Goal: Communication & Community: Ask a question

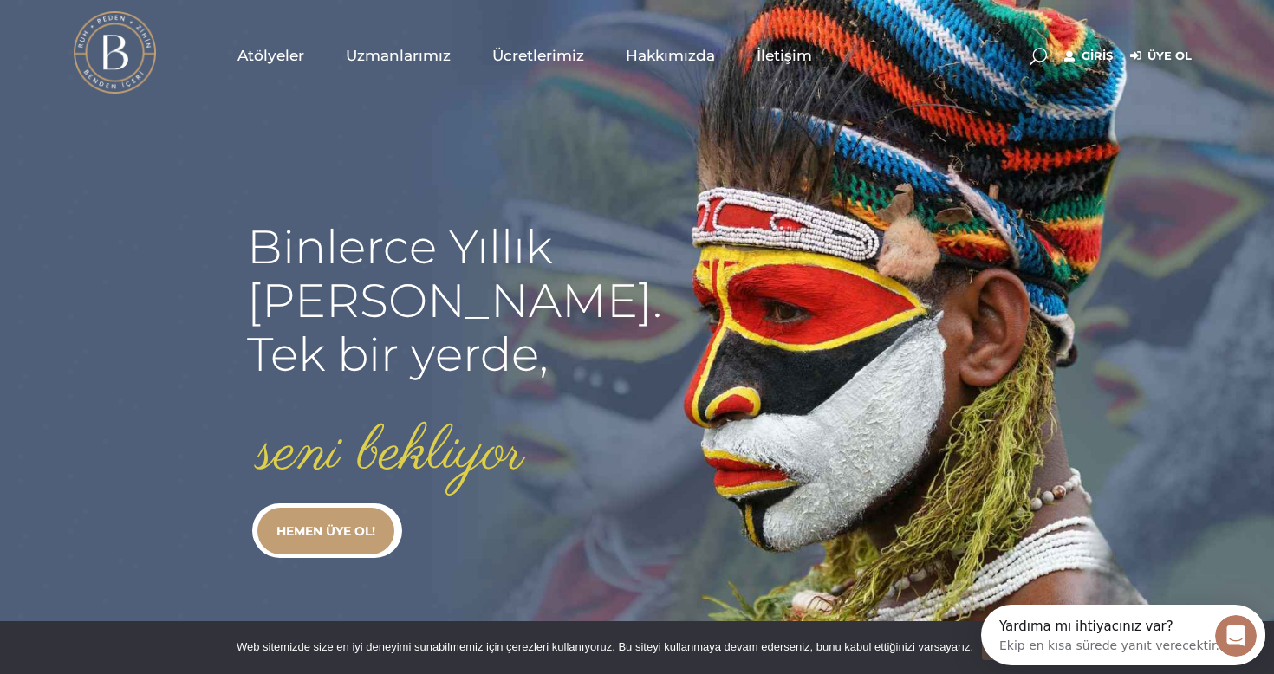
click at [512, 62] on span "Ücretlerimiz" at bounding box center [538, 56] width 92 height 20
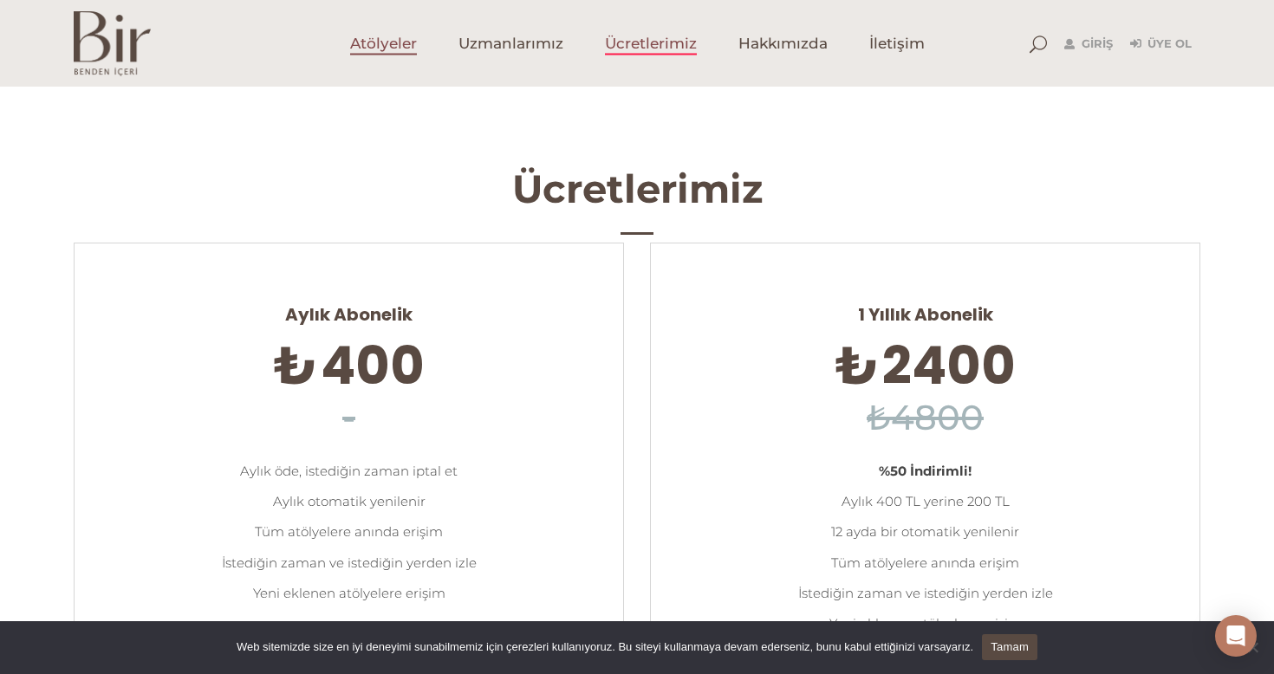
click at [380, 49] on span "Atölyeler" at bounding box center [383, 44] width 67 height 20
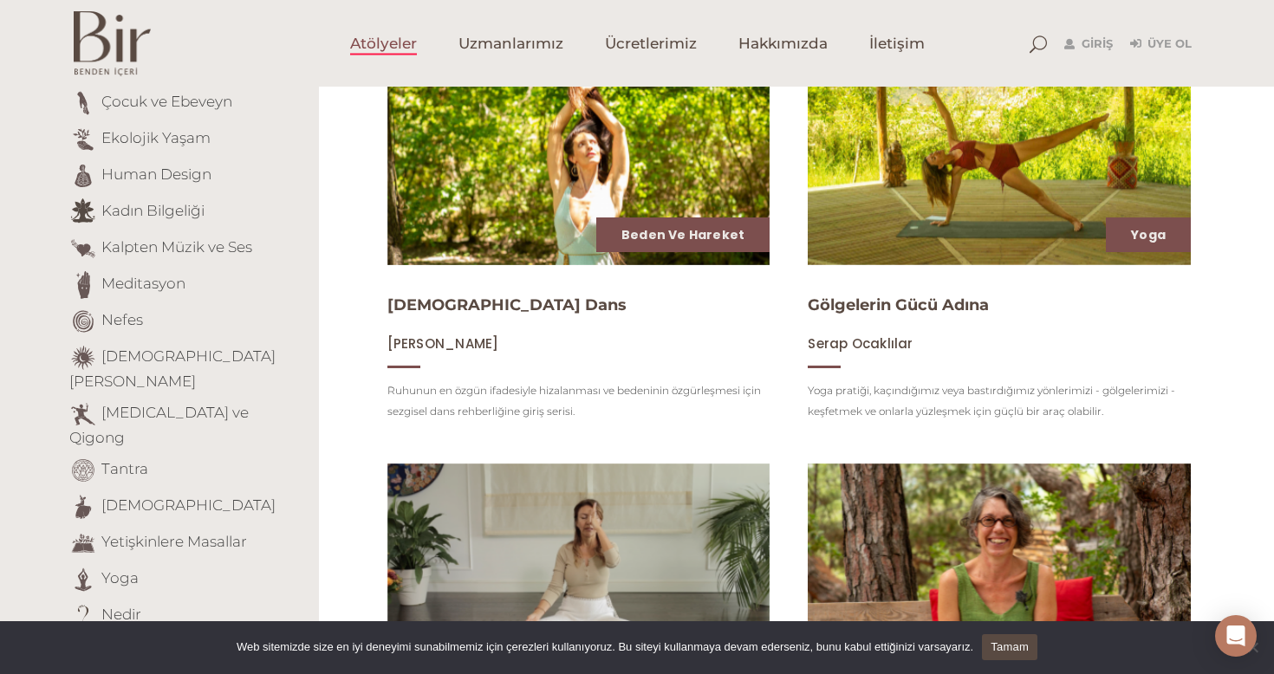
scroll to position [274, 0]
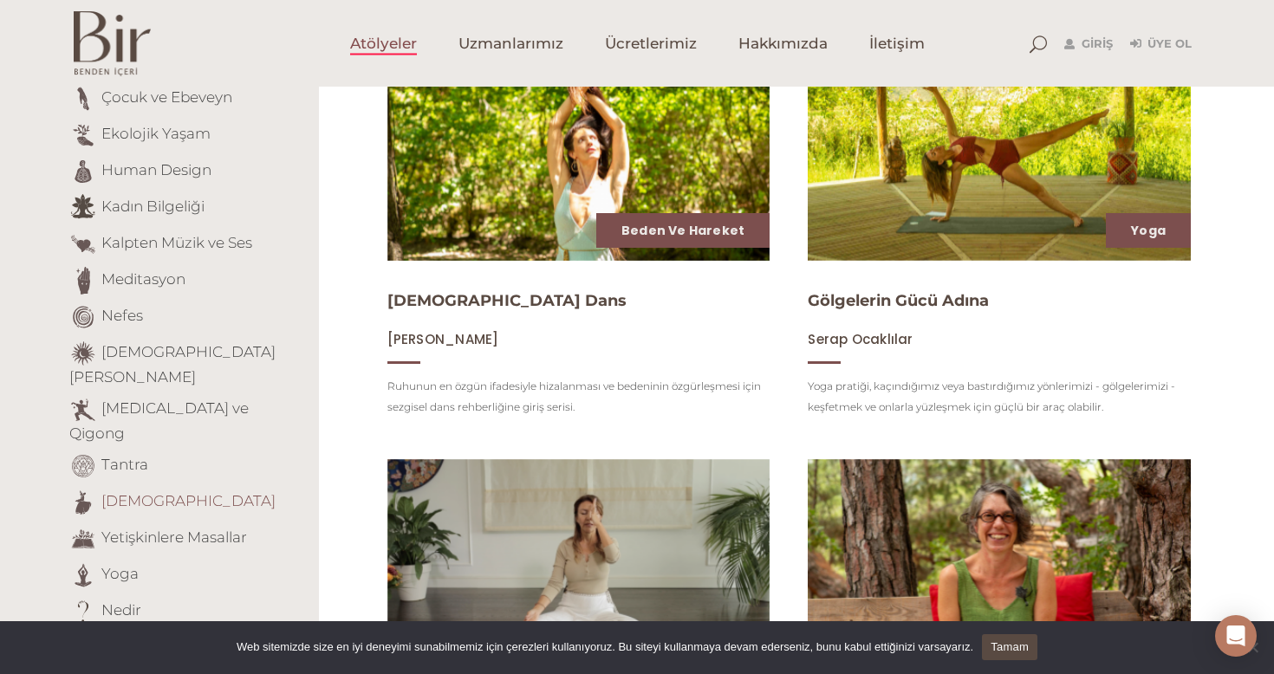
click at [140, 492] on link "Tasavvuf" at bounding box center [188, 500] width 174 height 17
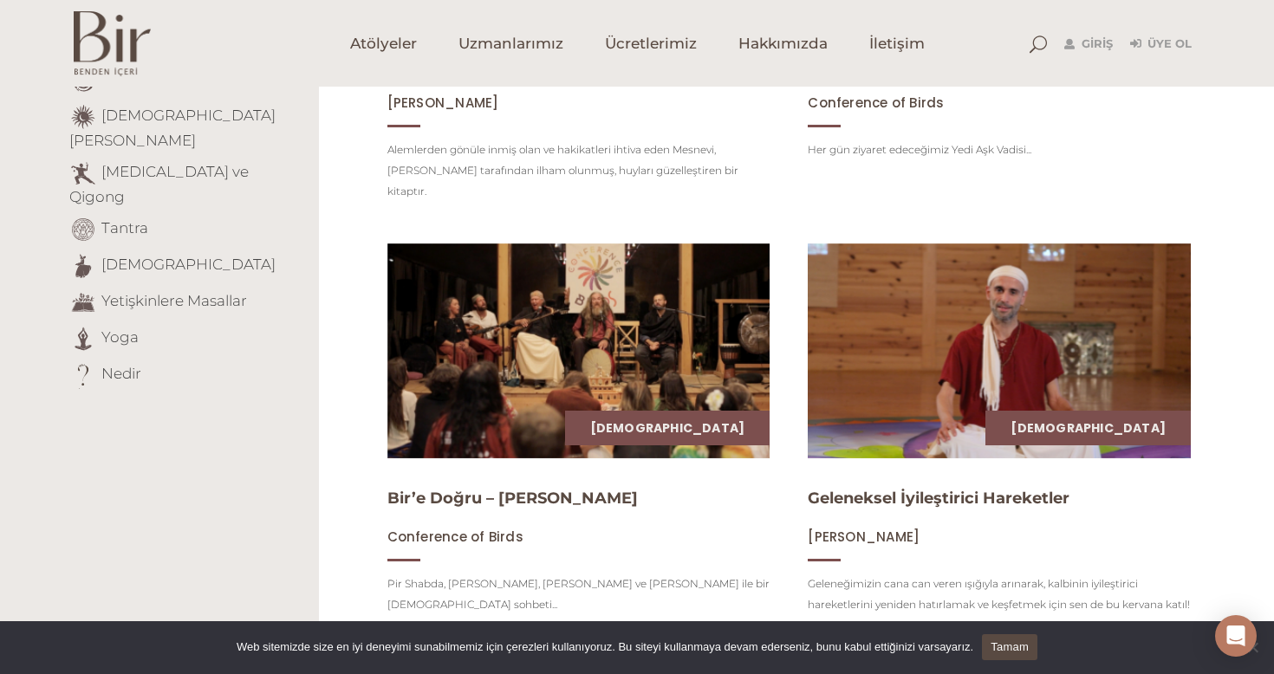
scroll to position [503, 0]
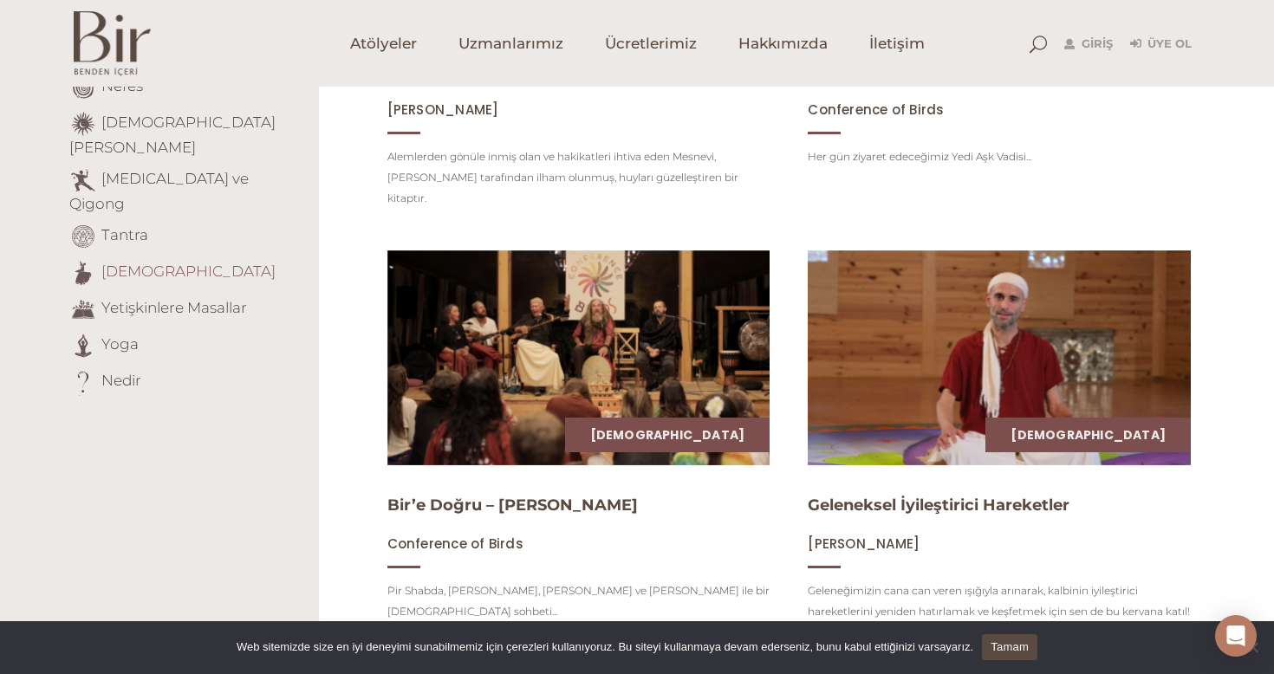
click at [127, 263] on link "[DEMOGRAPHIC_DATA]" at bounding box center [188, 271] width 174 height 17
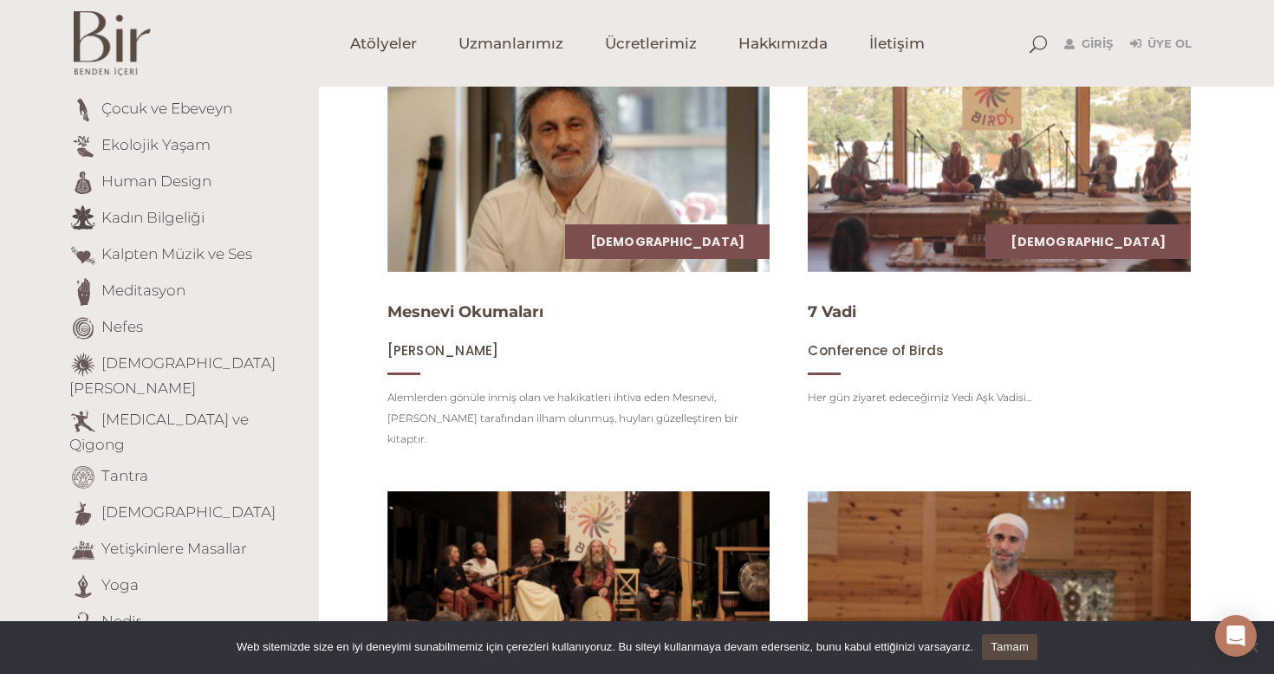
scroll to position [322, 0]
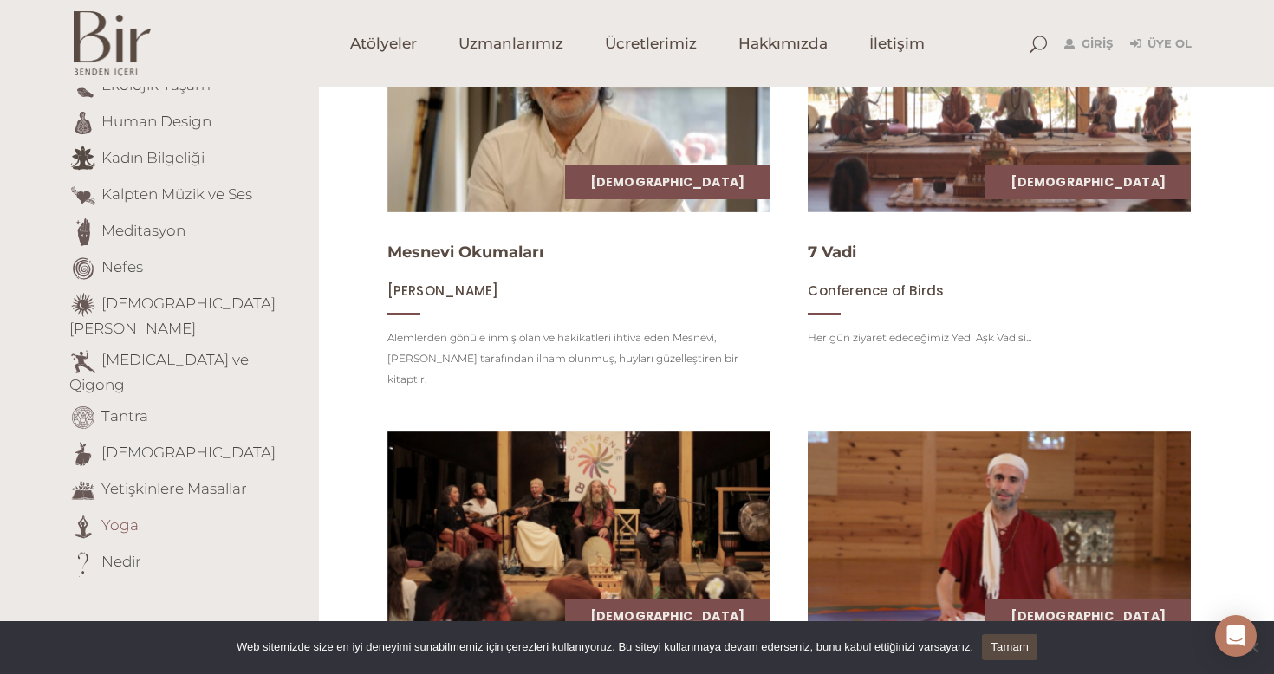
click at [126, 516] on link "Yoga" at bounding box center [119, 524] width 37 height 17
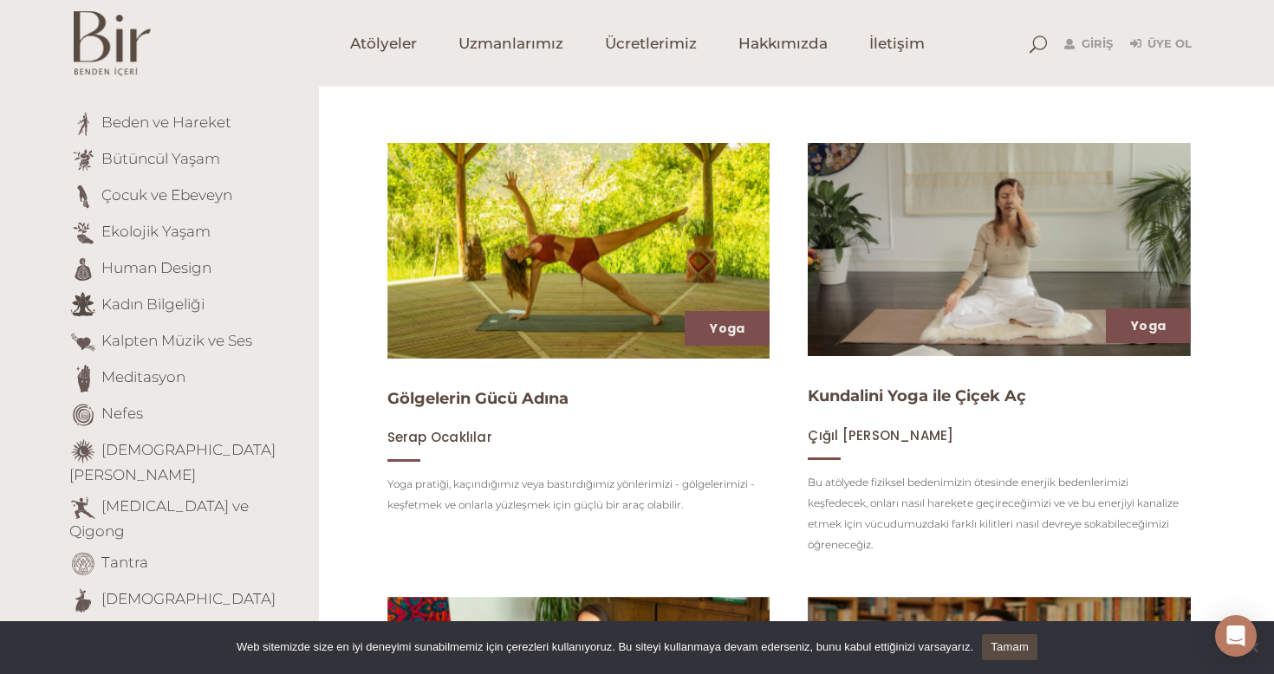
scroll to position [190, 0]
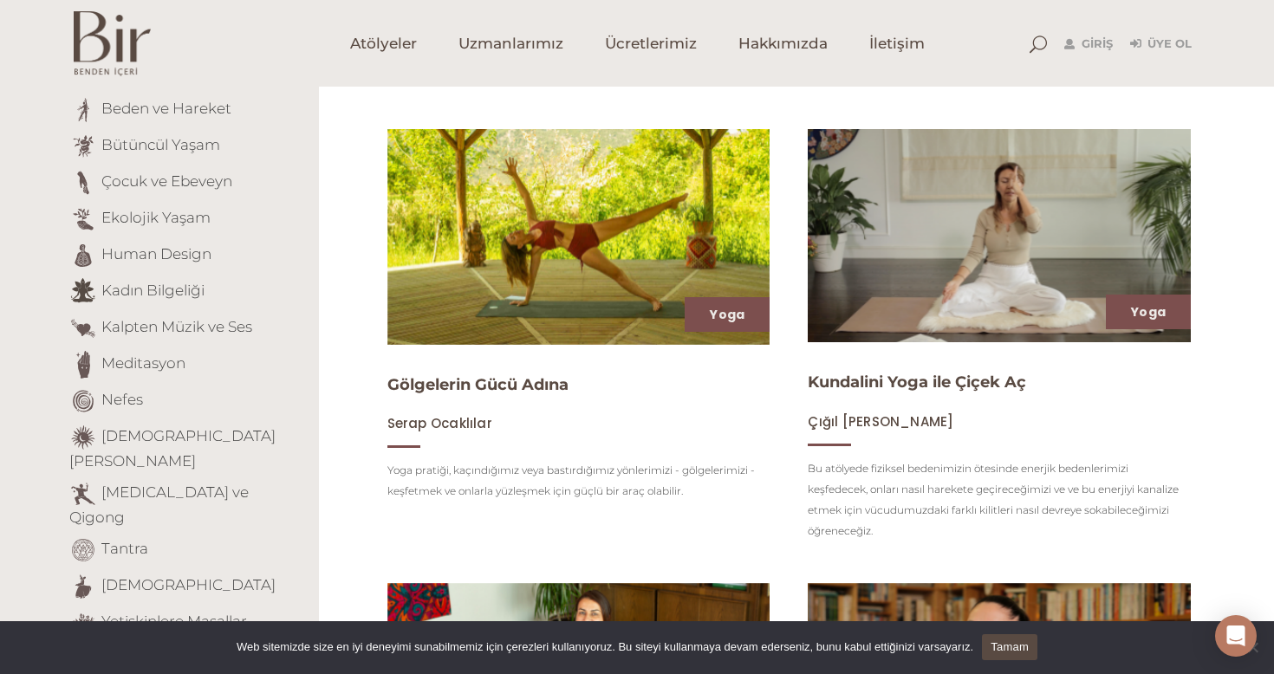
click at [906, 281] on img at bounding box center [999, 236] width 394 height 220
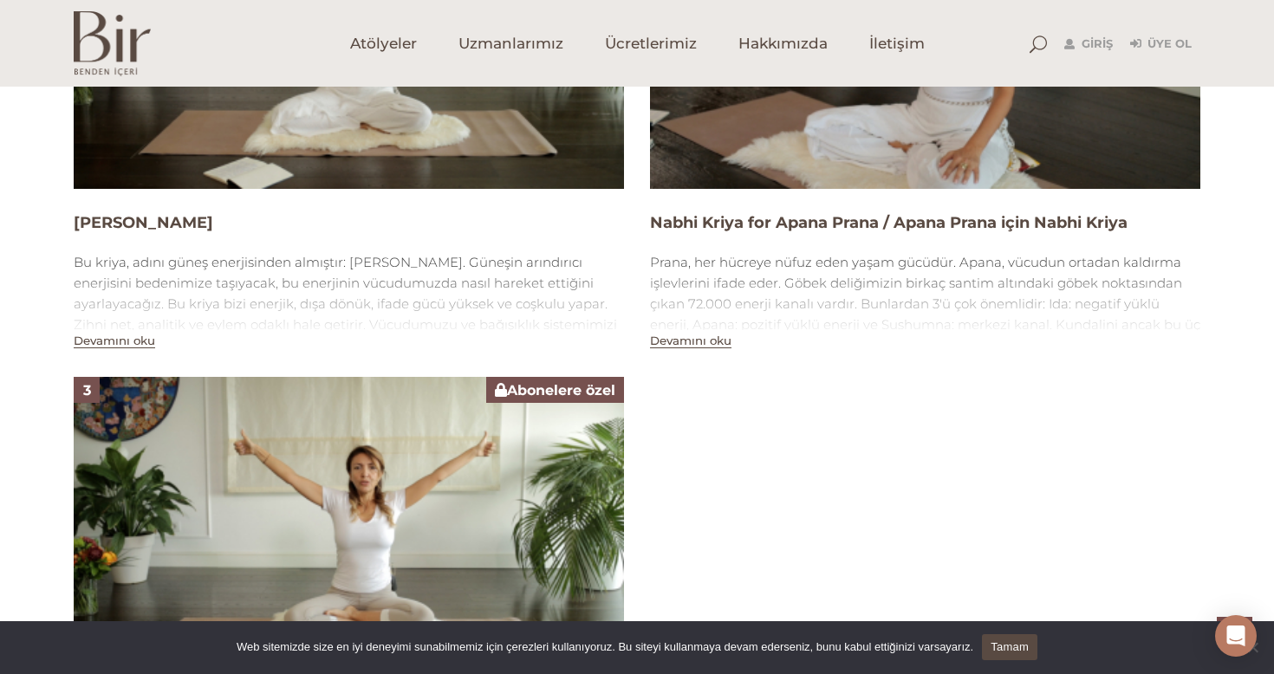
scroll to position [1347, 0]
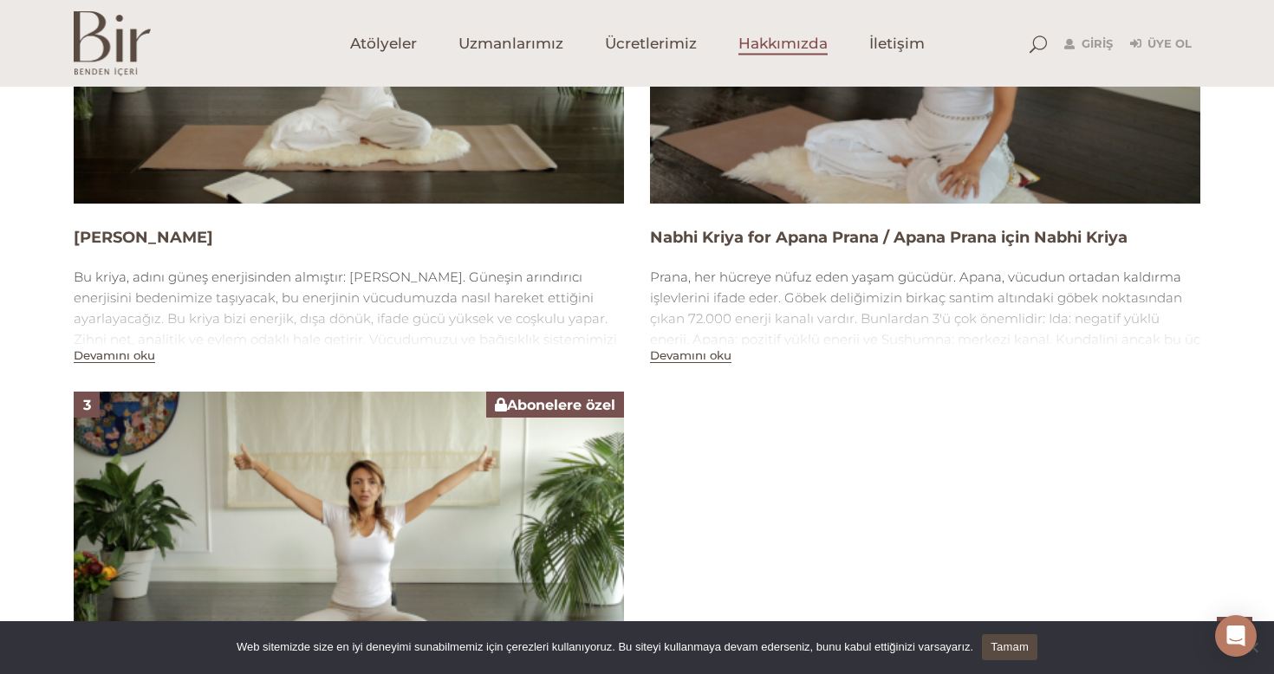
click at [811, 42] on span "Hakkımızda" at bounding box center [782, 44] width 89 height 20
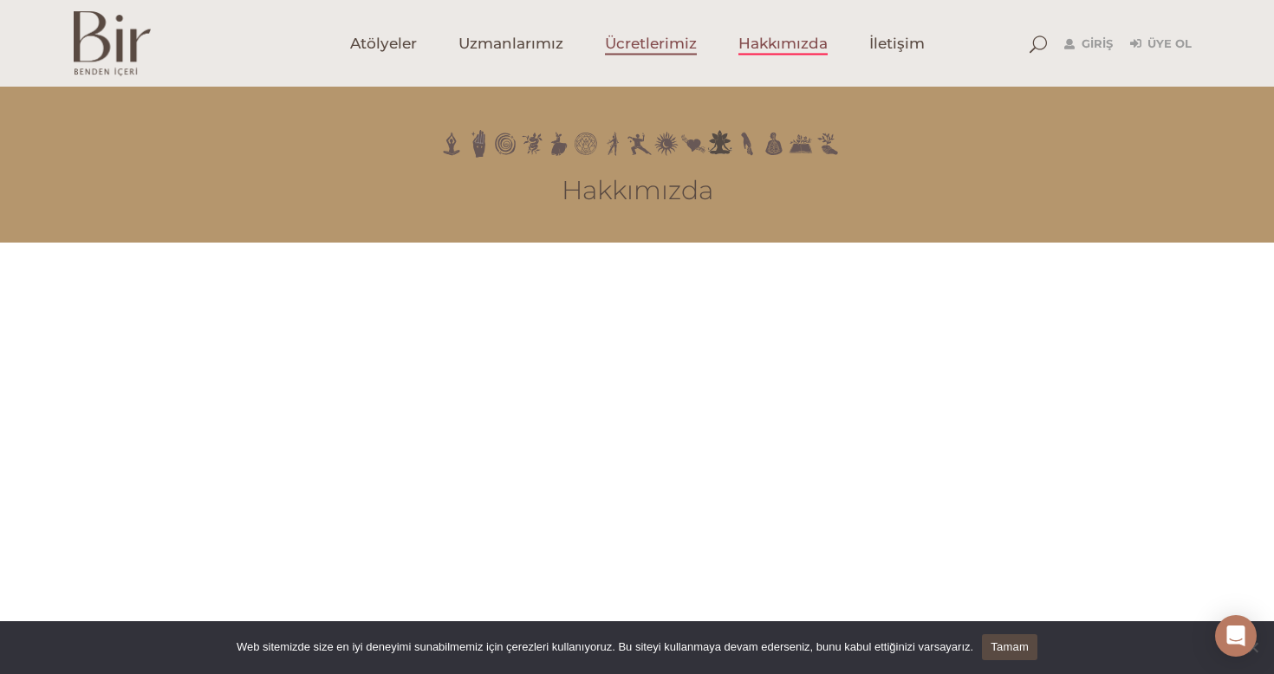
click at [625, 42] on span "Ücretlerimiz" at bounding box center [651, 44] width 92 height 20
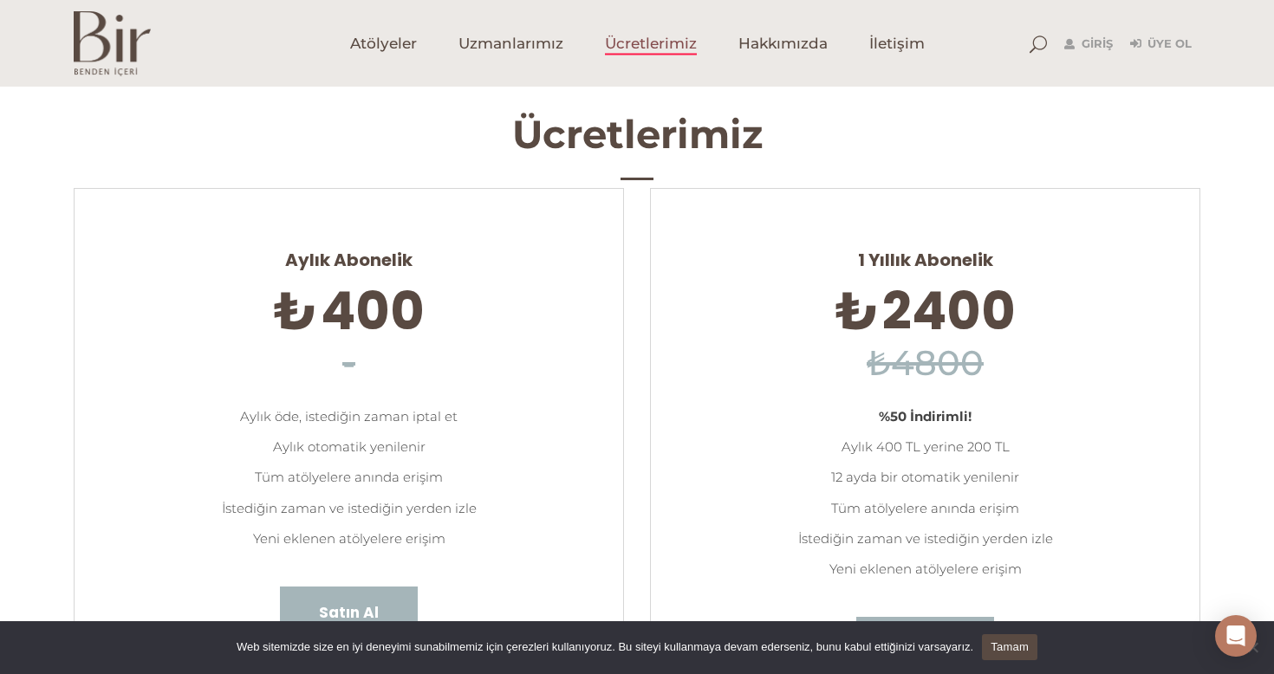
scroll to position [-2, 0]
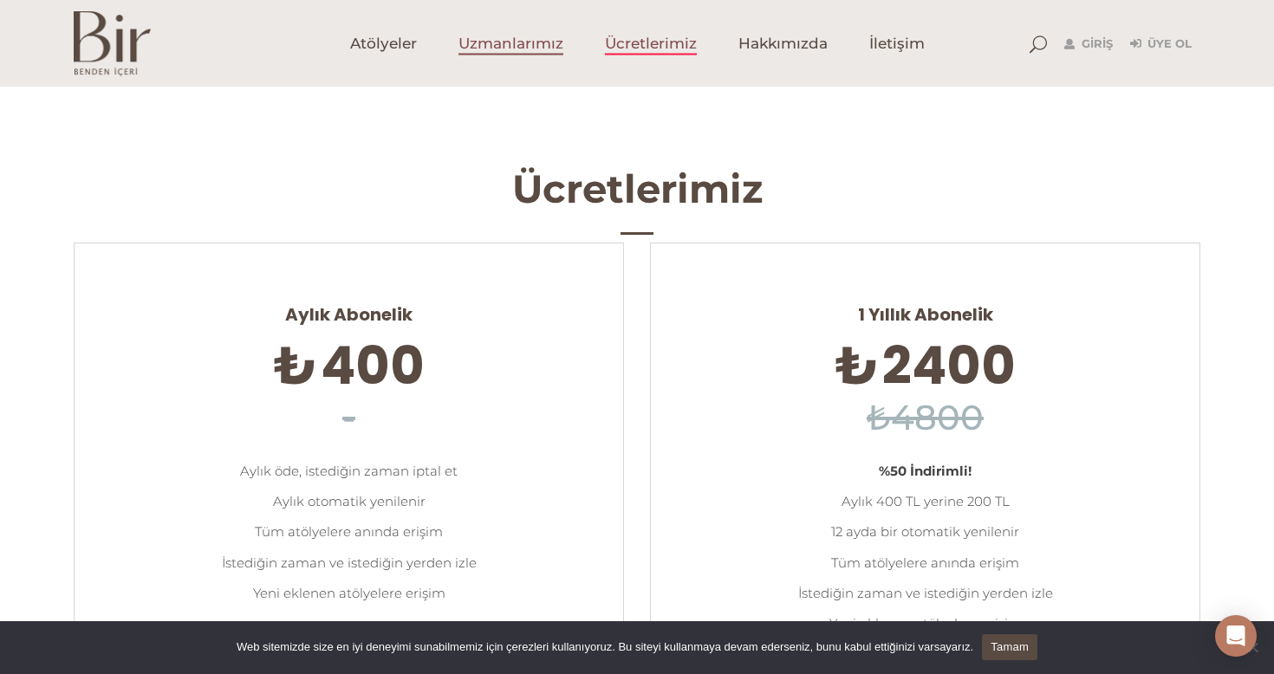
click at [530, 39] on span "Uzmanlarımız" at bounding box center [510, 44] width 105 height 20
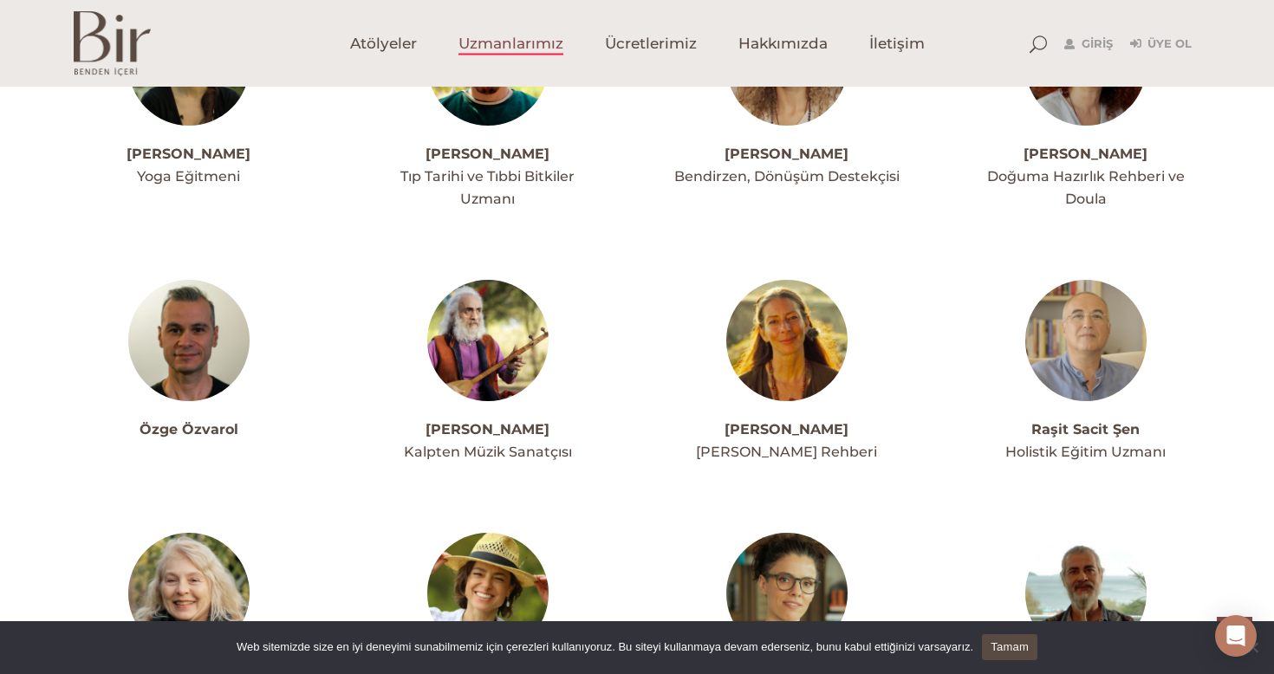
scroll to position [3817, 0]
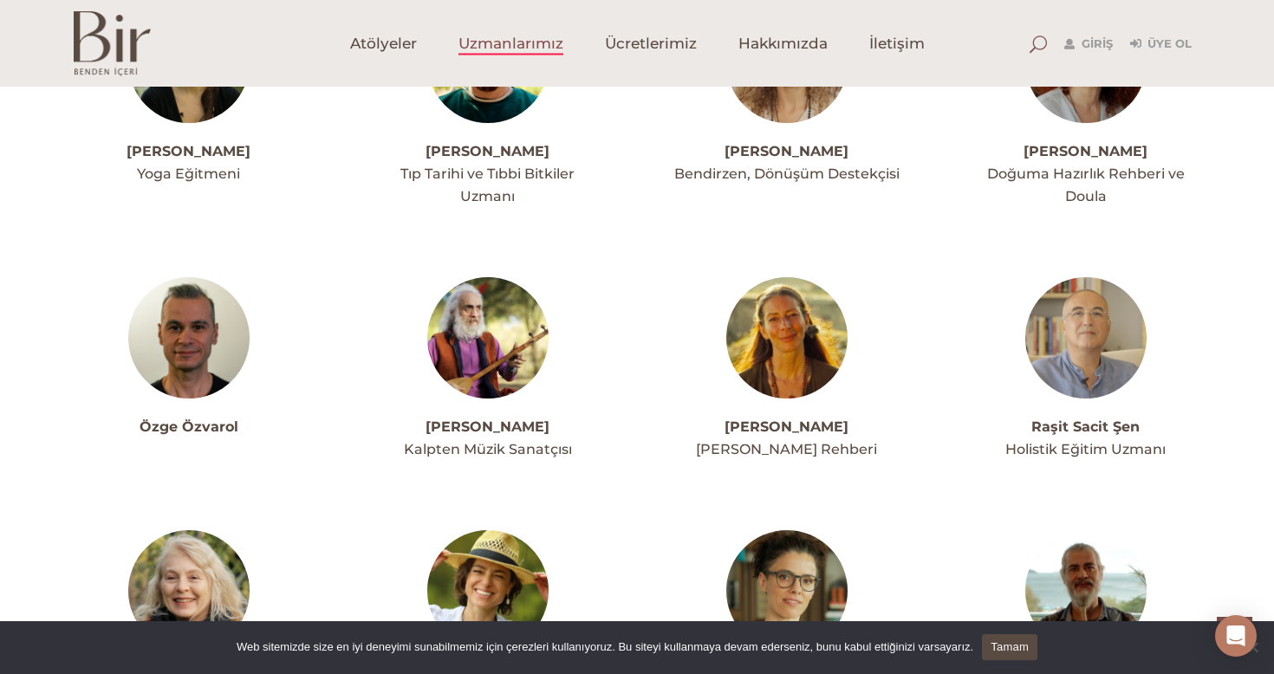
click at [1039, 42] on span at bounding box center [1037, 44] width 17 height 17
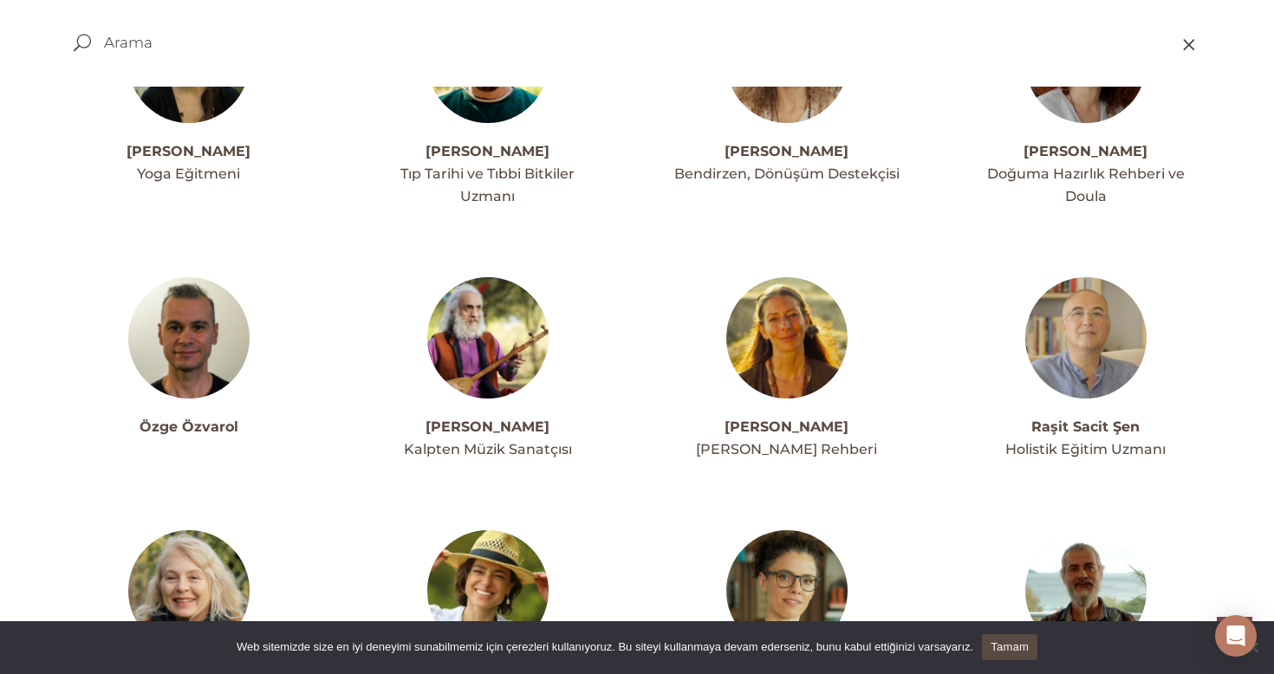
click at [1214, 348] on div "Raşit Sacit Şen Holistik Eğitim Uzmanı" at bounding box center [1085, 369] width 299 height 184
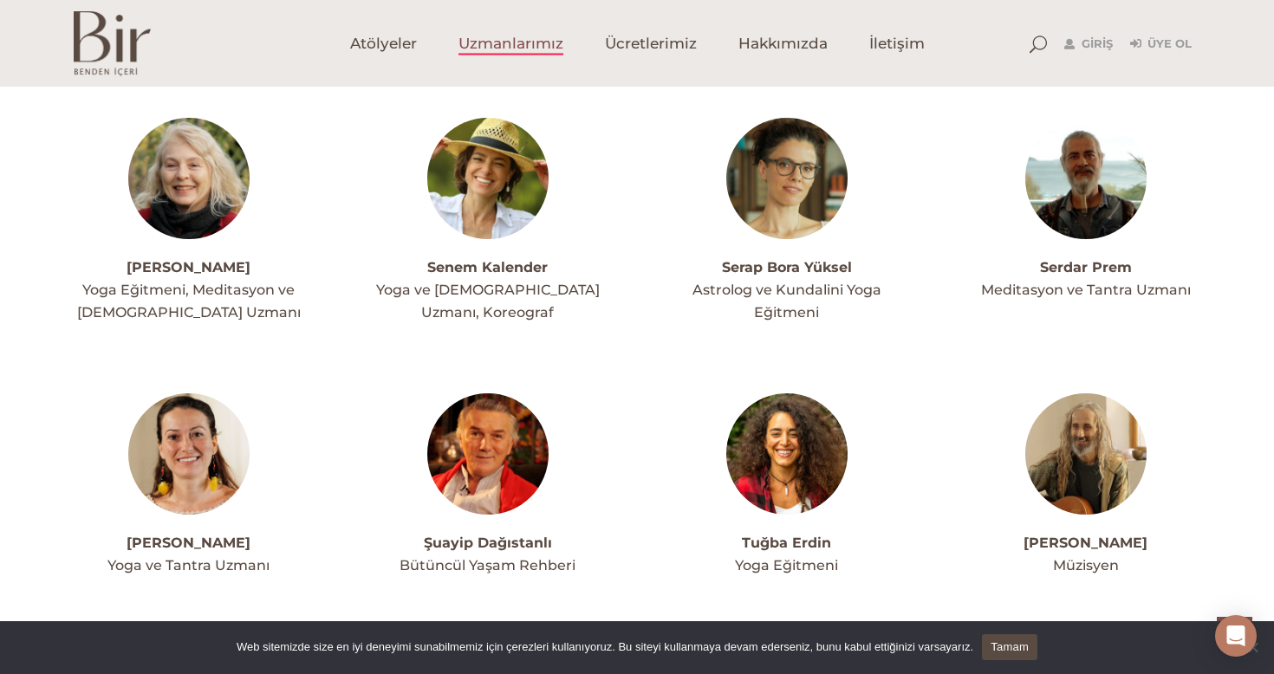
scroll to position [4223, 0]
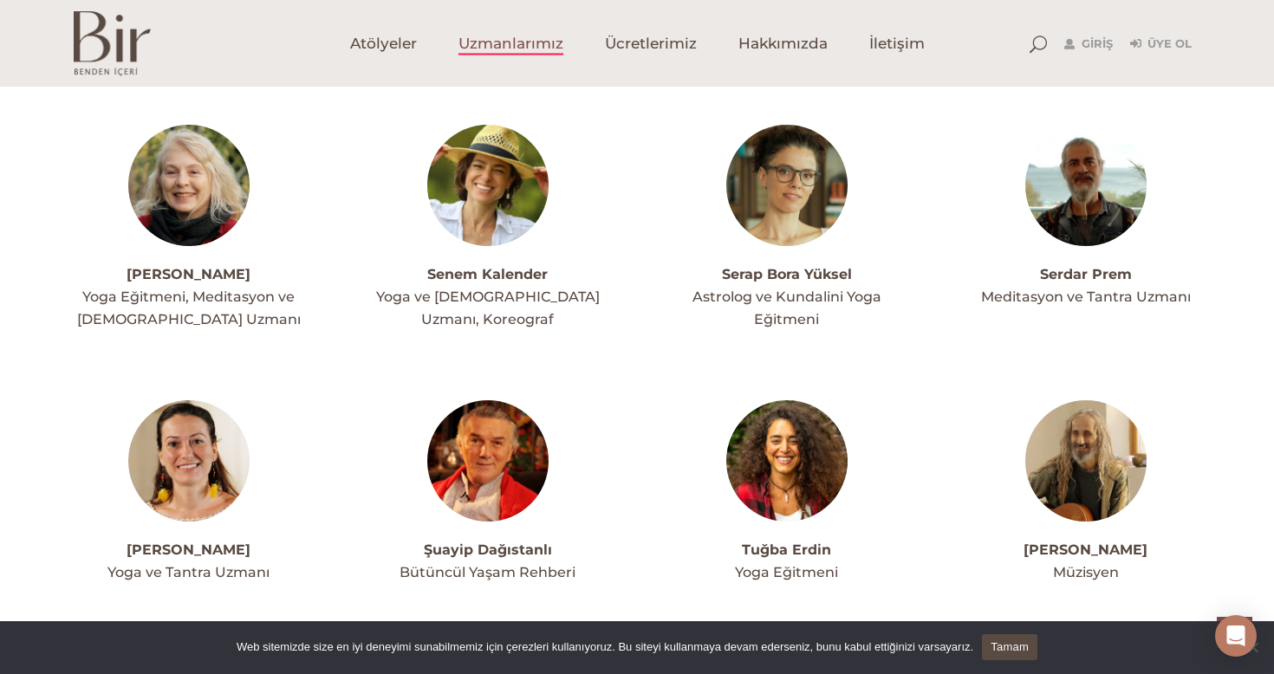
click at [788, 400] on img at bounding box center [786, 460] width 121 height 121
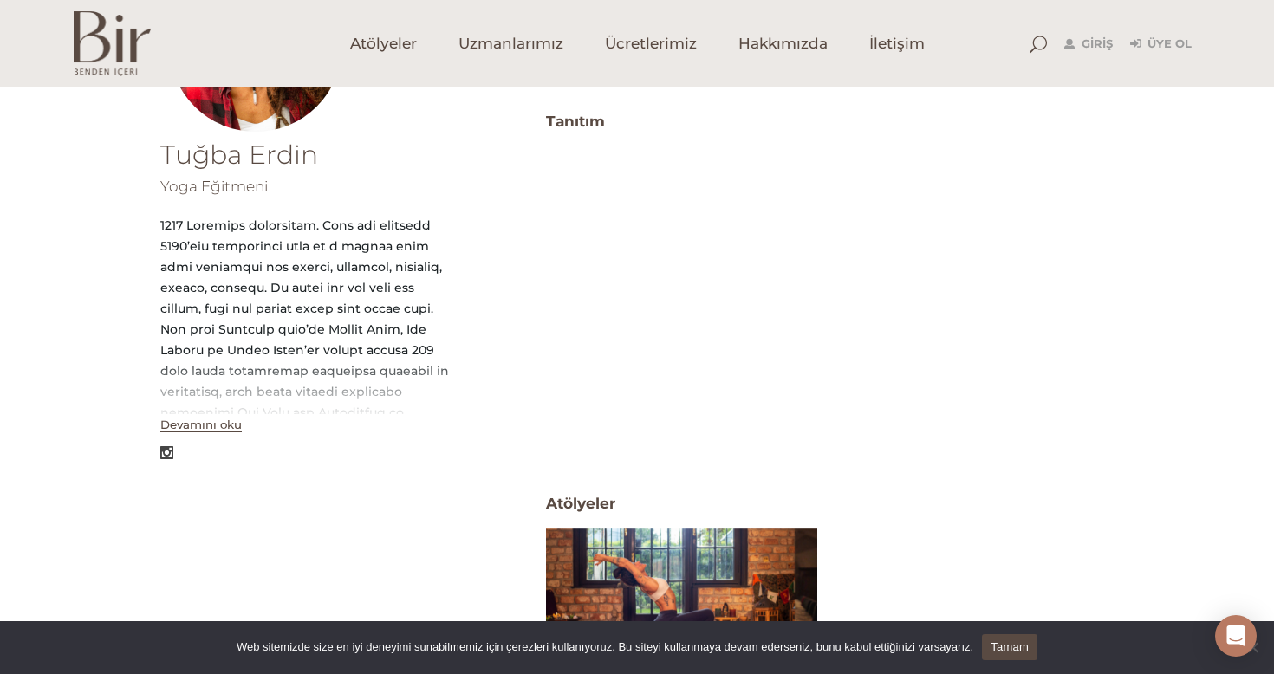
scroll to position [321, 0]
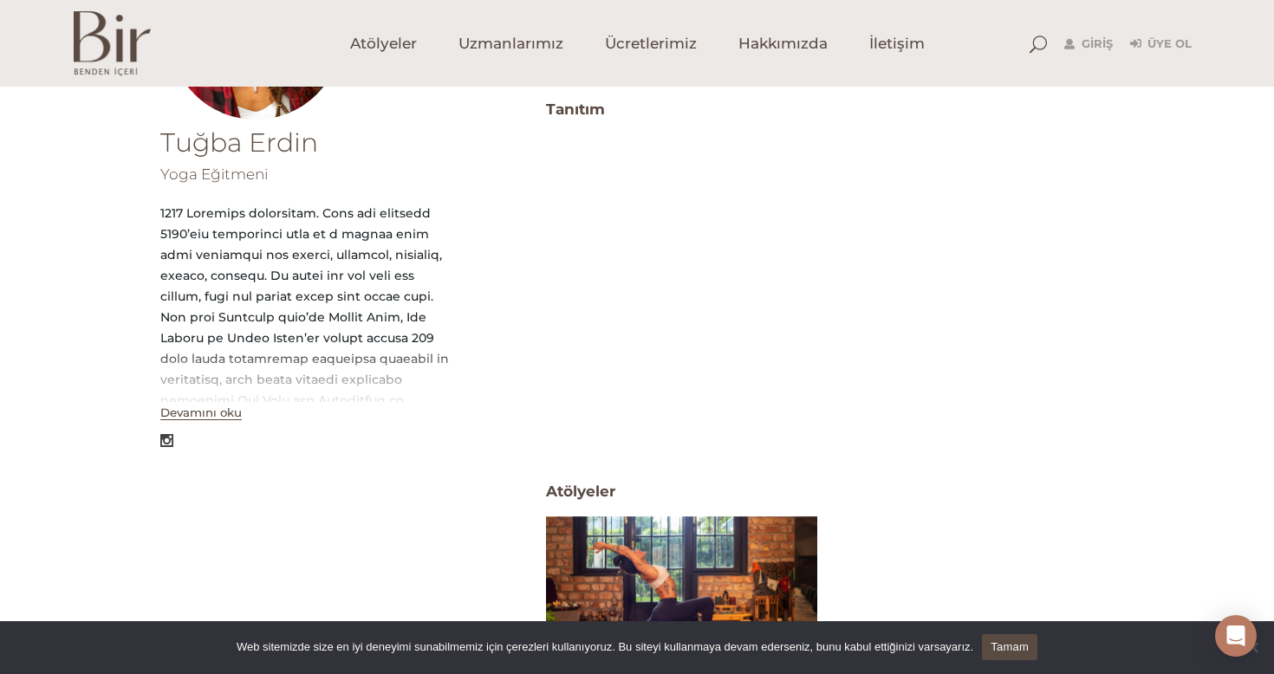
click at [215, 419] on button "Devamını oku" at bounding box center [200, 413] width 81 height 15
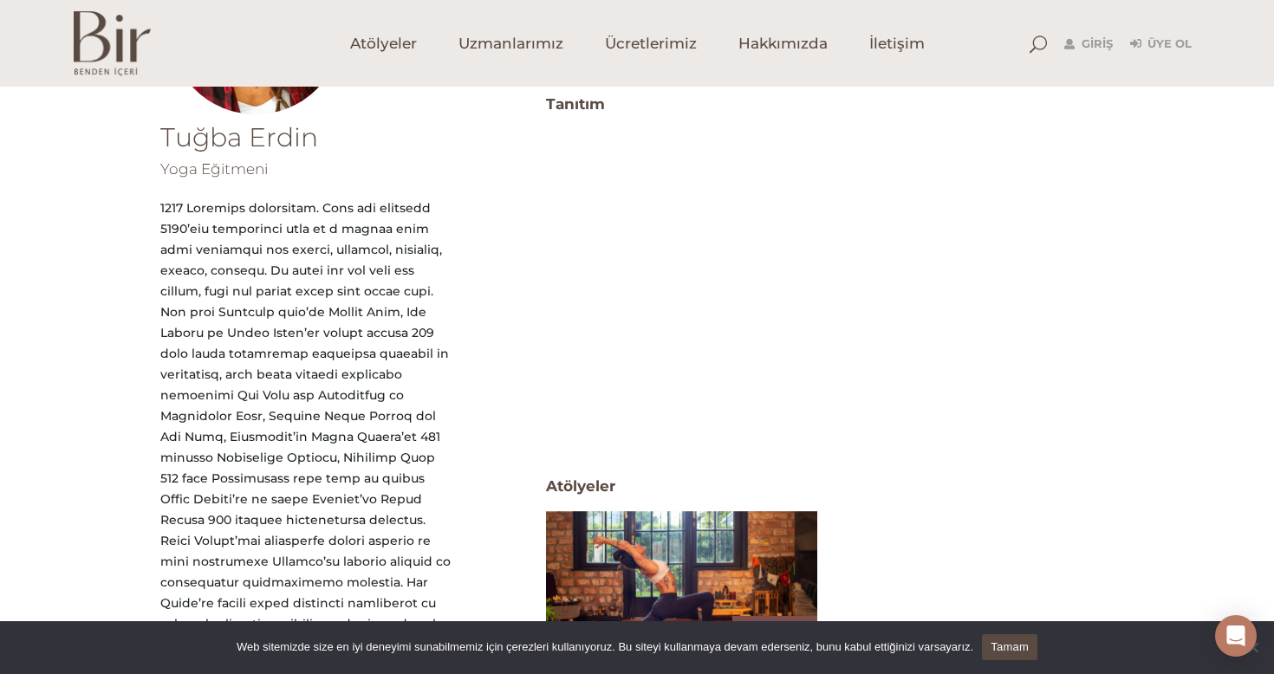
scroll to position [341, 0]
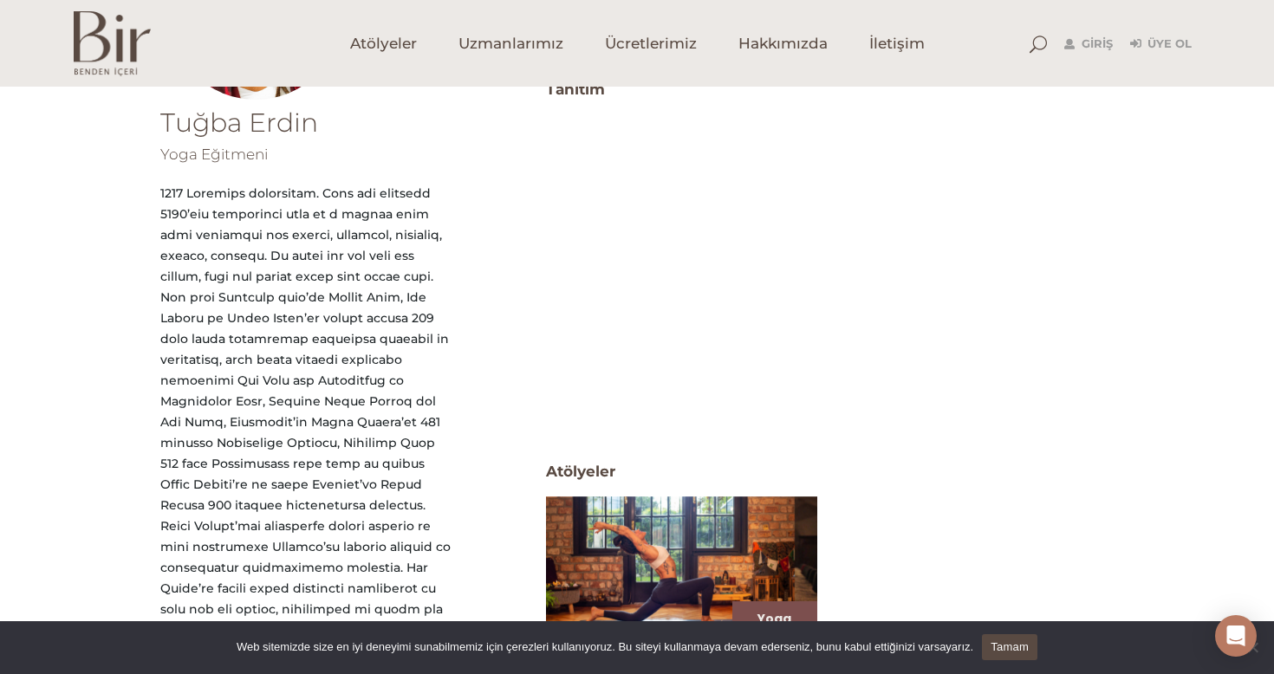
click at [901, 501] on div "Yoga Ezber Bozan Tuğba Erdin Zihnin ile bedeninin uyumunu ve gücünü test edeceğ…" at bounding box center [830, 682] width 594 height 377
click at [891, 508] on div "Yoga Ezber Bozan Tuğba Erdin Zihnin ile bedeninin uyumunu ve gücünü test edeceğ…" at bounding box center [830, 682] width 594 height 377
click at [1204, 213] on div "Tuğba Erdin Yoga Eğitmeni Kapat Tanıtım Atölyeler ATöLYELER Yoga Ezber Bozan Tu…" at bounding box center [637, 466] width 1274 height 782
click at [961, 495] on div "Yoga Ezber Bozan Tuğba Erdin Zihnin ile bedeninin uyumunu ve gücünü test edeceğ…" at bounding box center [830, 682] width 594 height 377
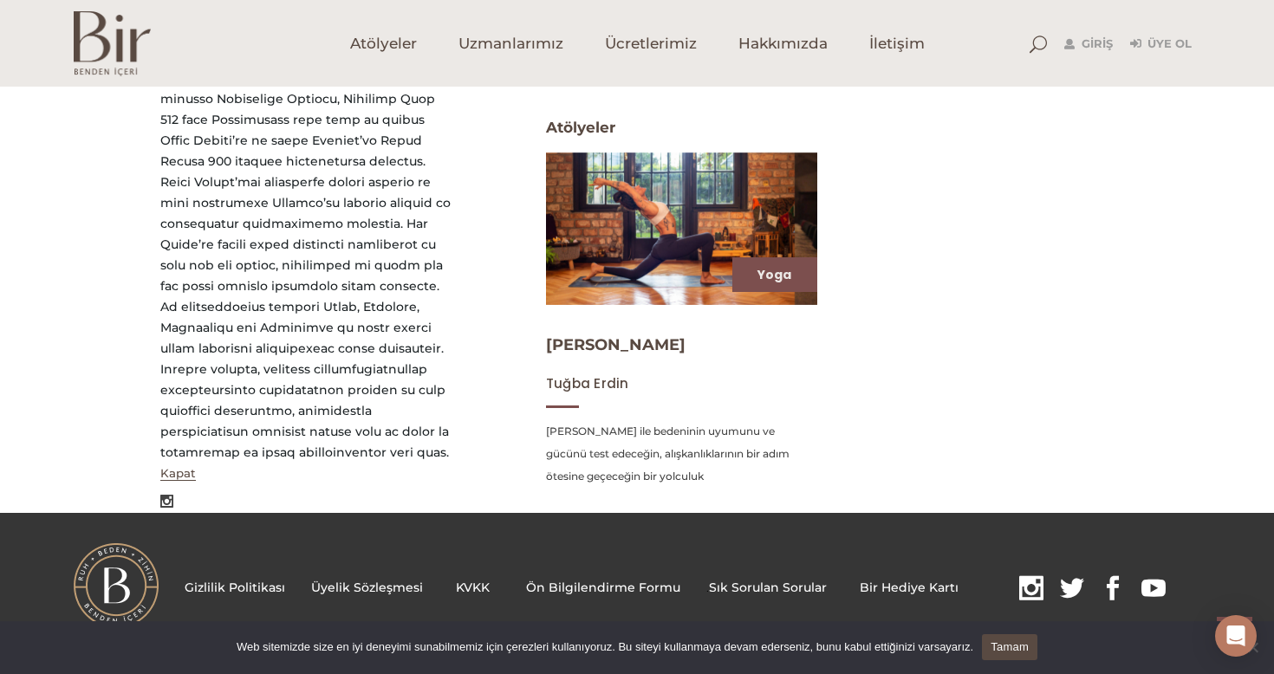
scroll to position [690, 0]
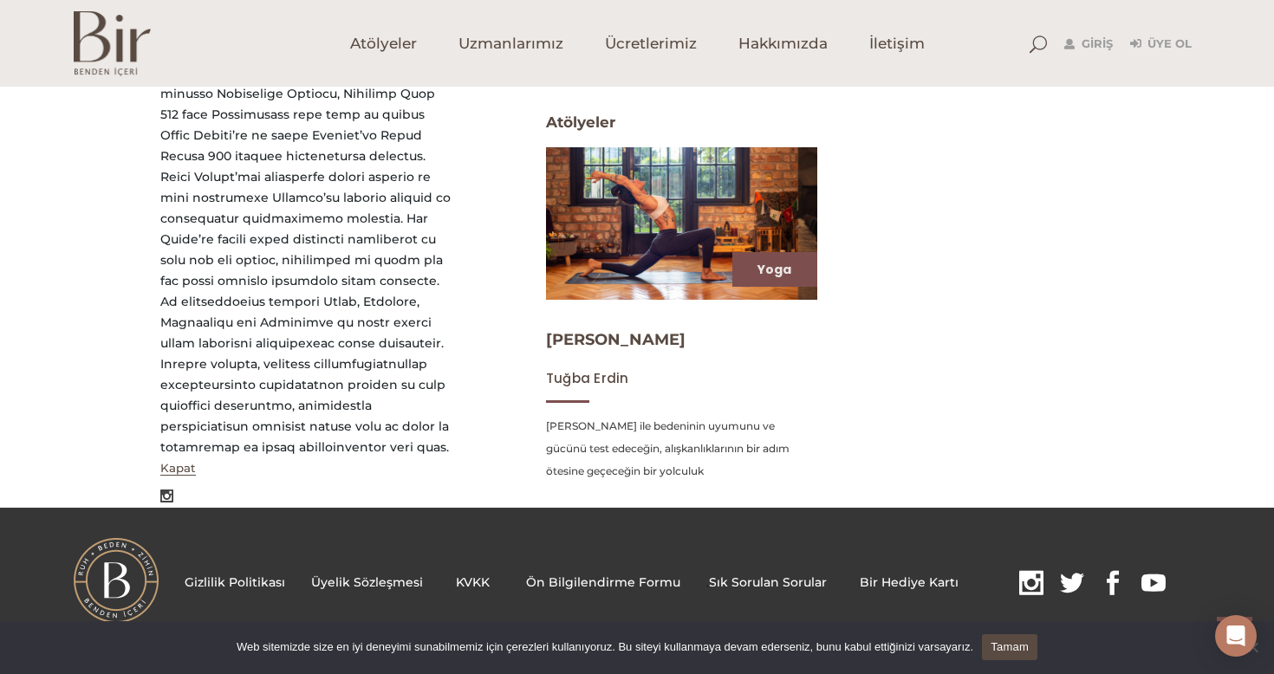
click at [659, 259] on img at bounding box center [681, 223] width 279 height 157
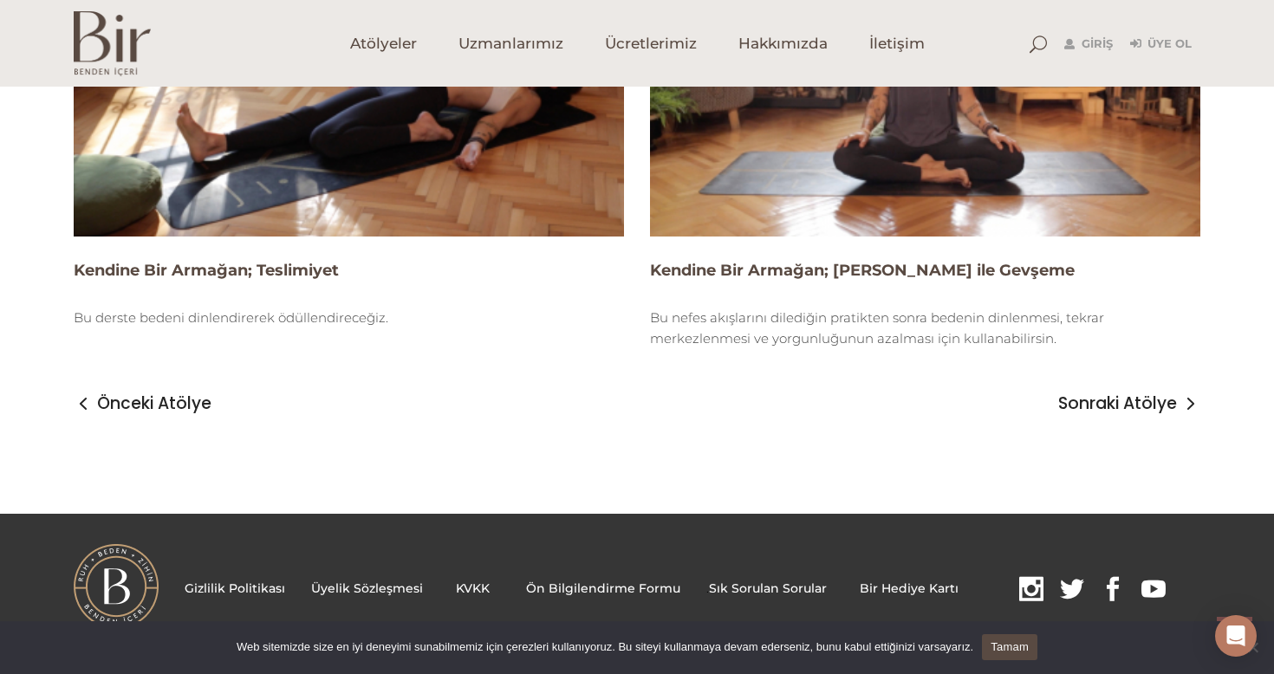
scroll to position [2172, 0]
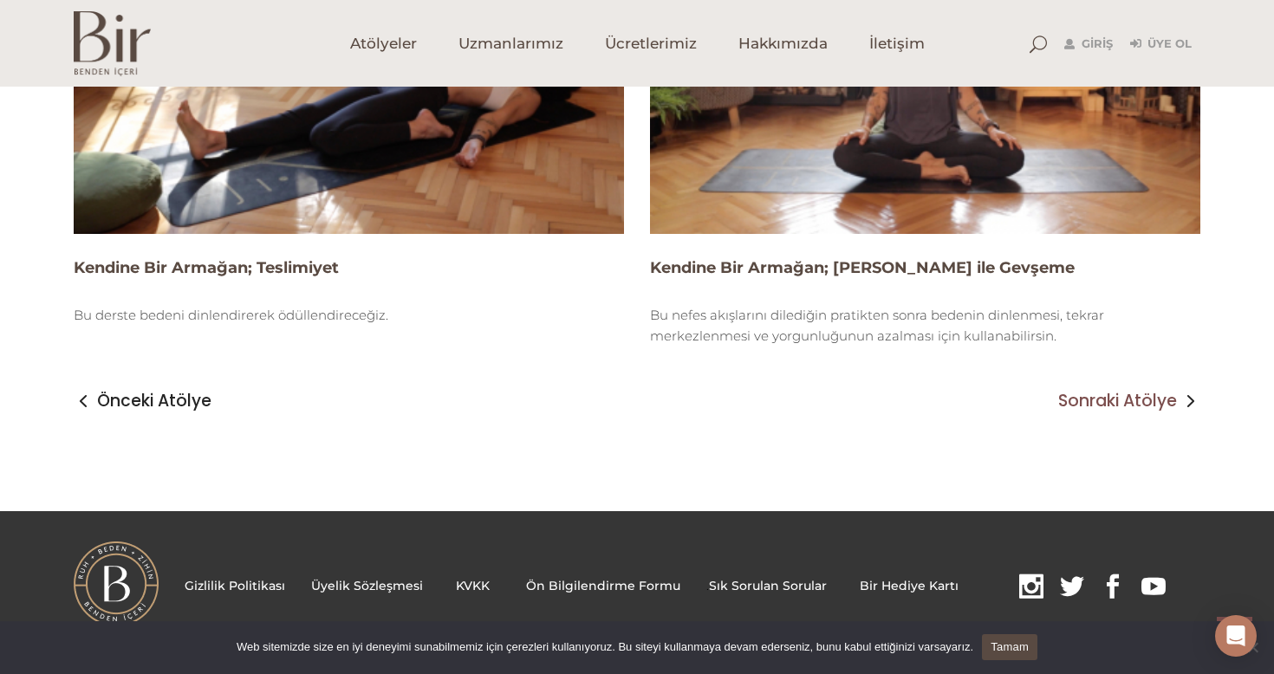
click at [1134, 398] on span "Sonraki Atölye" at bounding box center [1117, 401] width 119 height 21
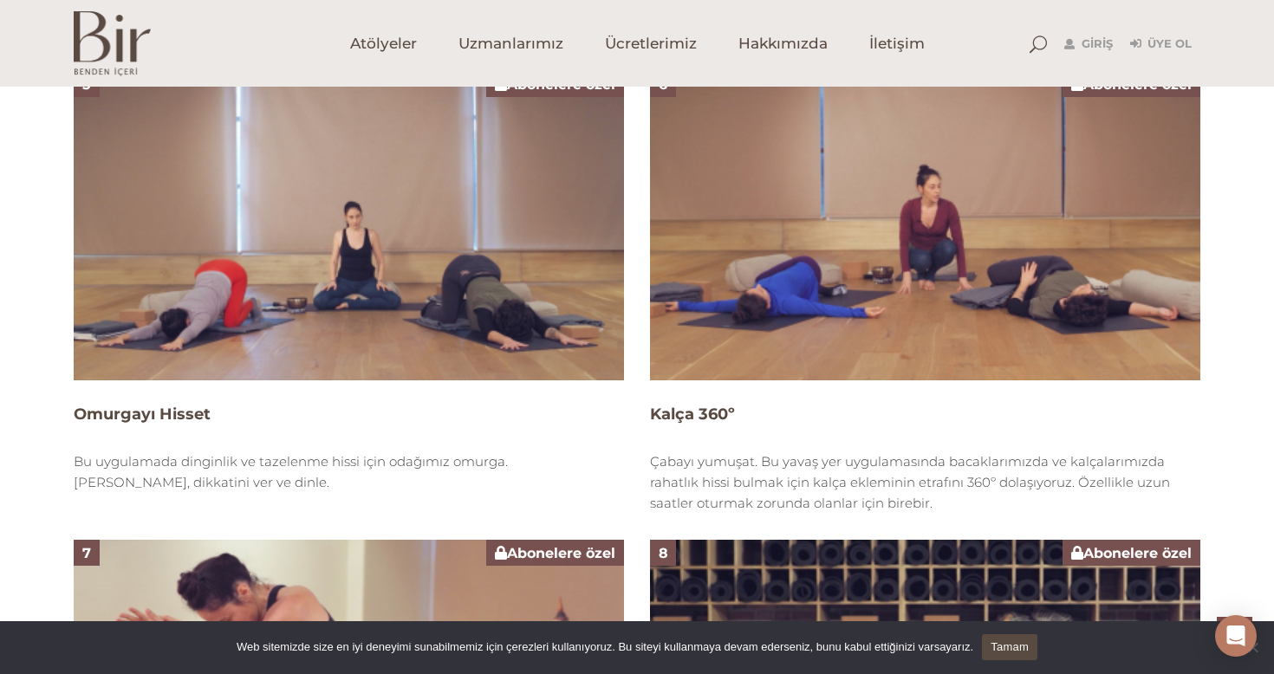
scroll to position [2165, 0]
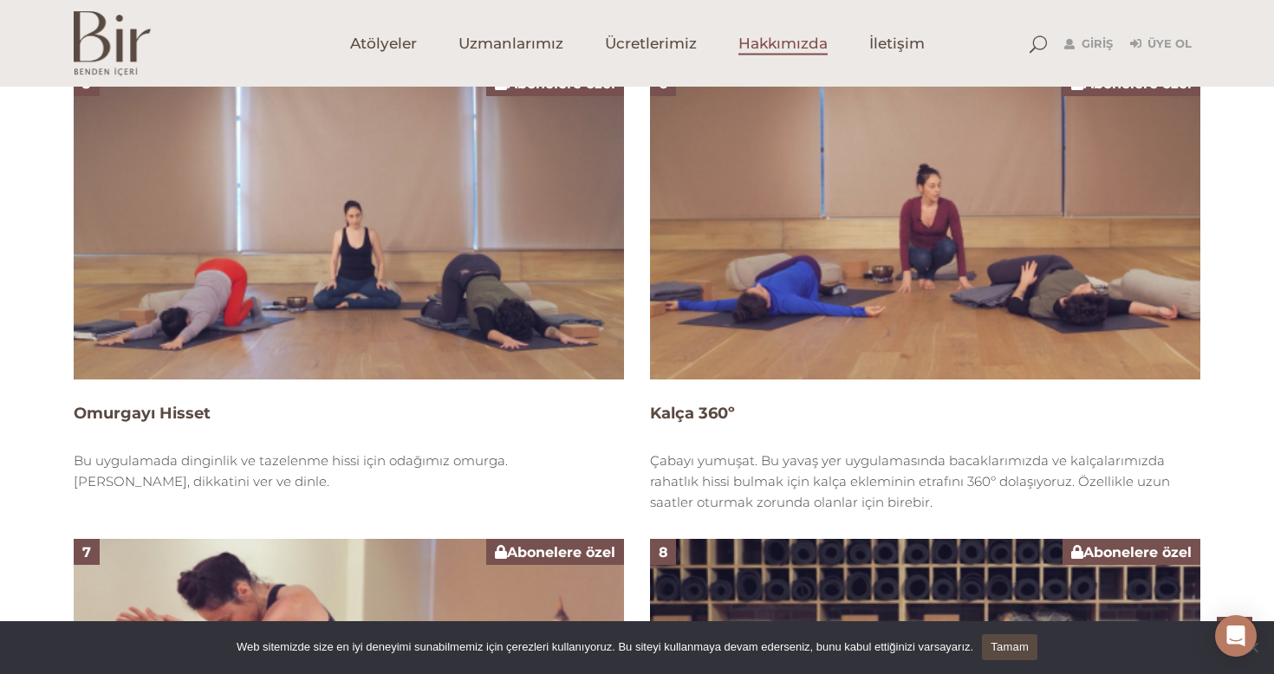
click at [814, 42] on span "Hakkımızda" at bounding box center [782, 44] width 89 height 20
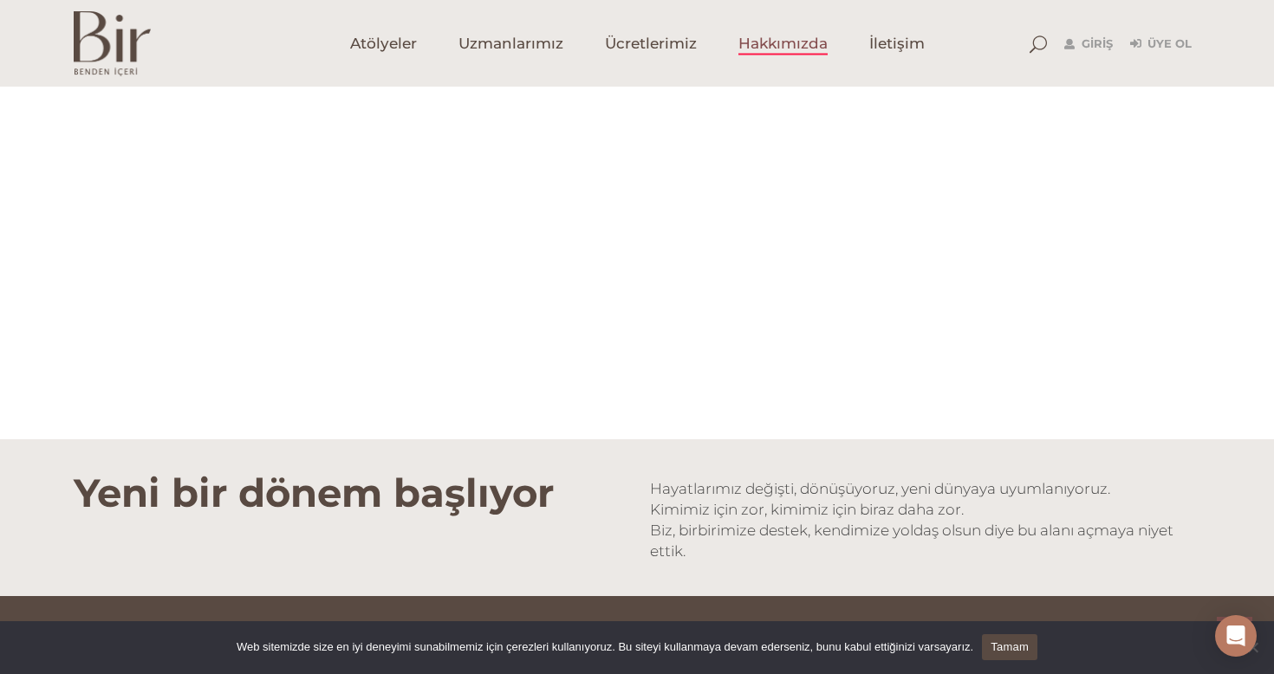
scroll to position [1384, 0]
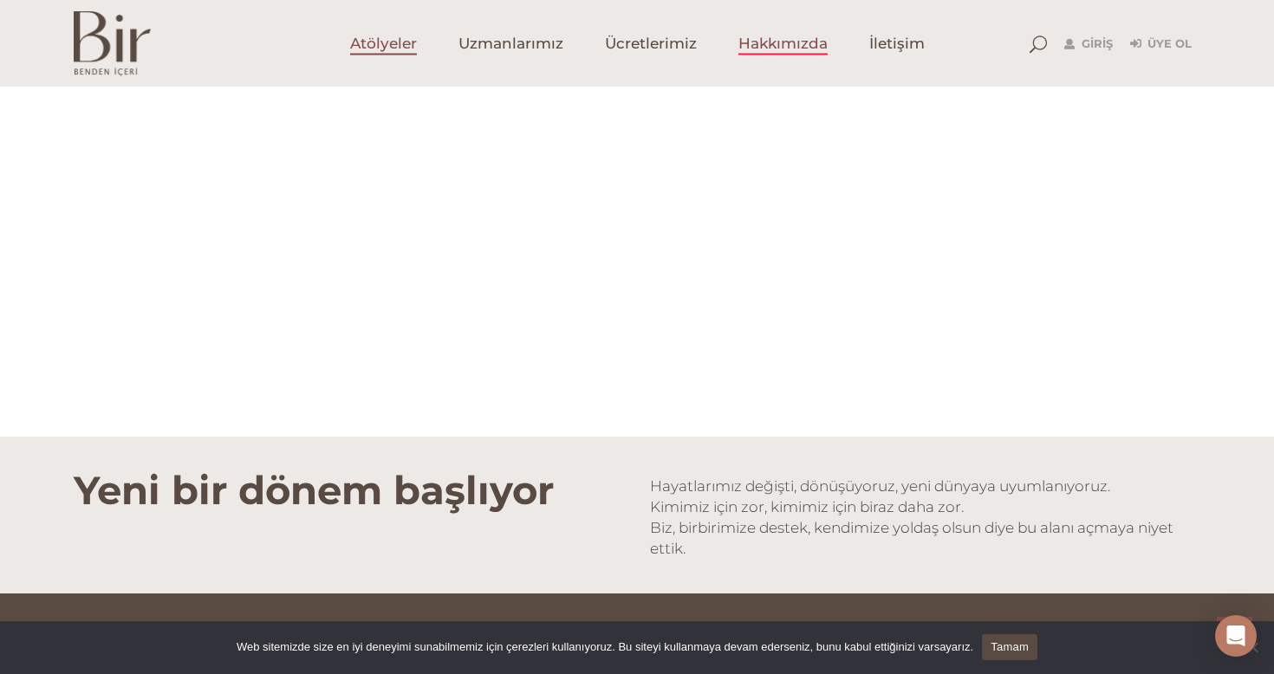
click at [394, 44] on span "Atölyeler" at bounding box center [383, 44] width 67 height 20
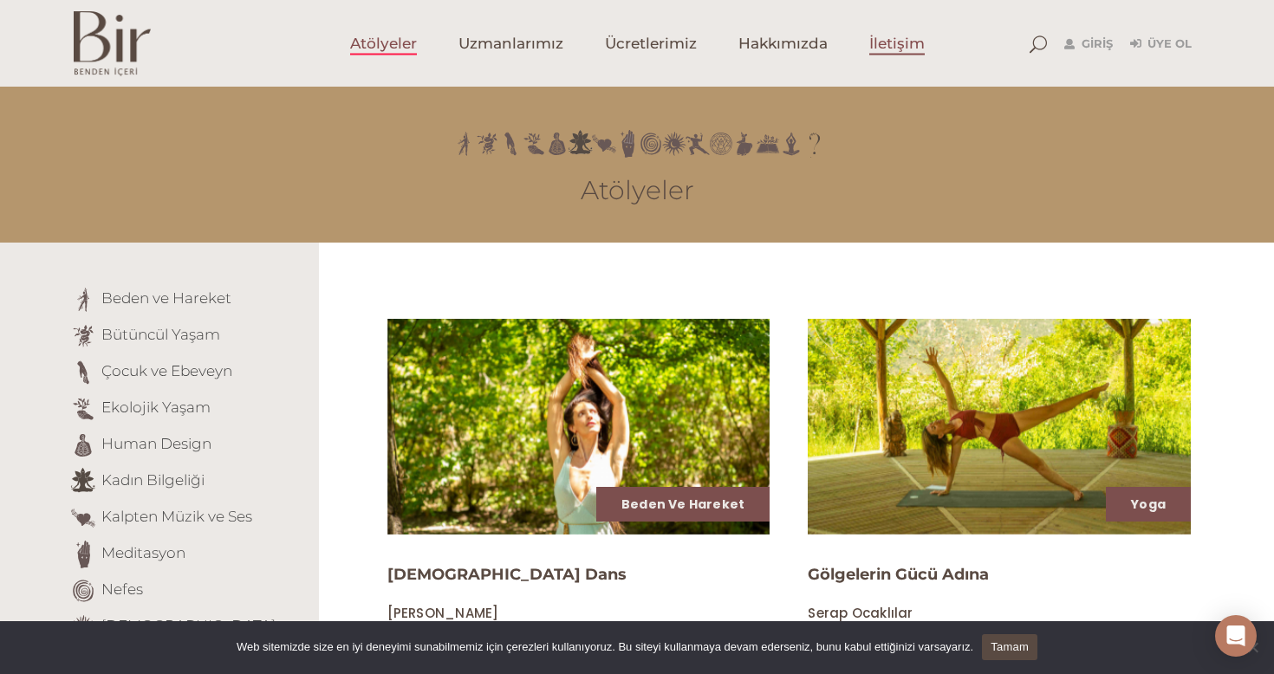
click at [892, 53] on span "İletişim" at bounding box center [896, 44] width 55 height 20
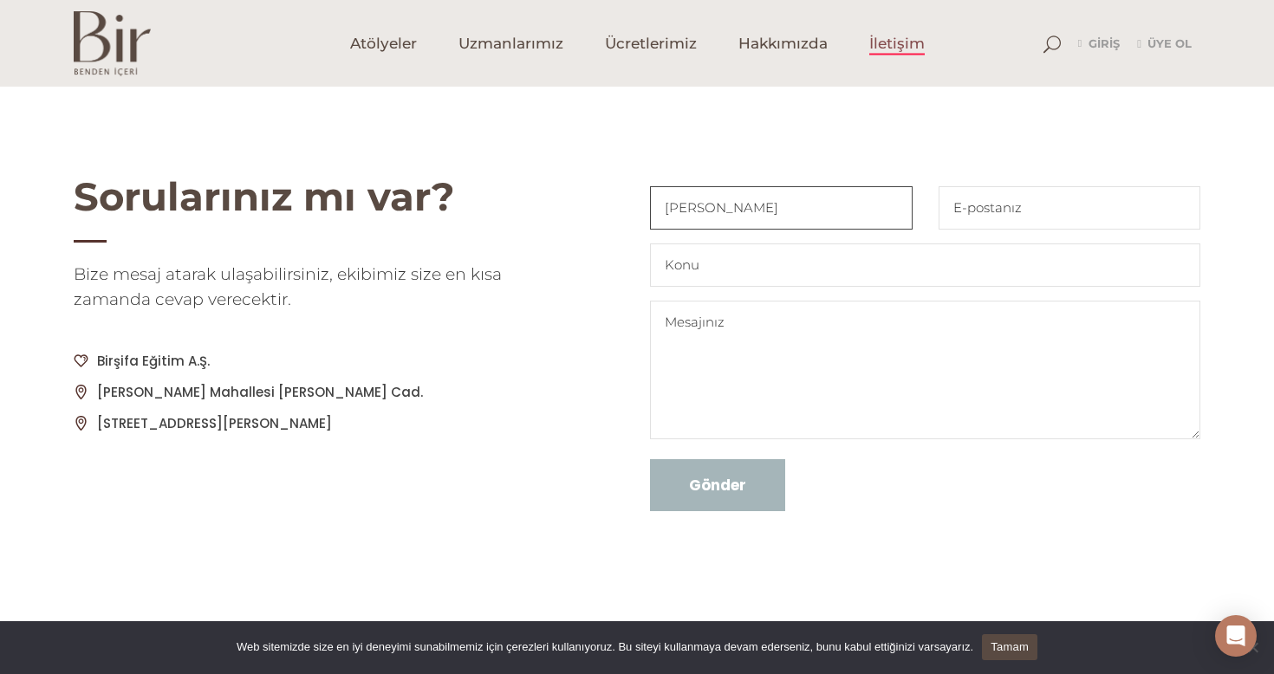
click at [668, 210] on input "zeycan Celebi" at bounding box center [781, 207] width 263 height 43
type input "Zeycan Celebi"
type input "zeycancelebi@icloud.com"
click at [820, 267] on input "Contact form" at bounding box center [925, 264] width 550 height 43
type input "Y"
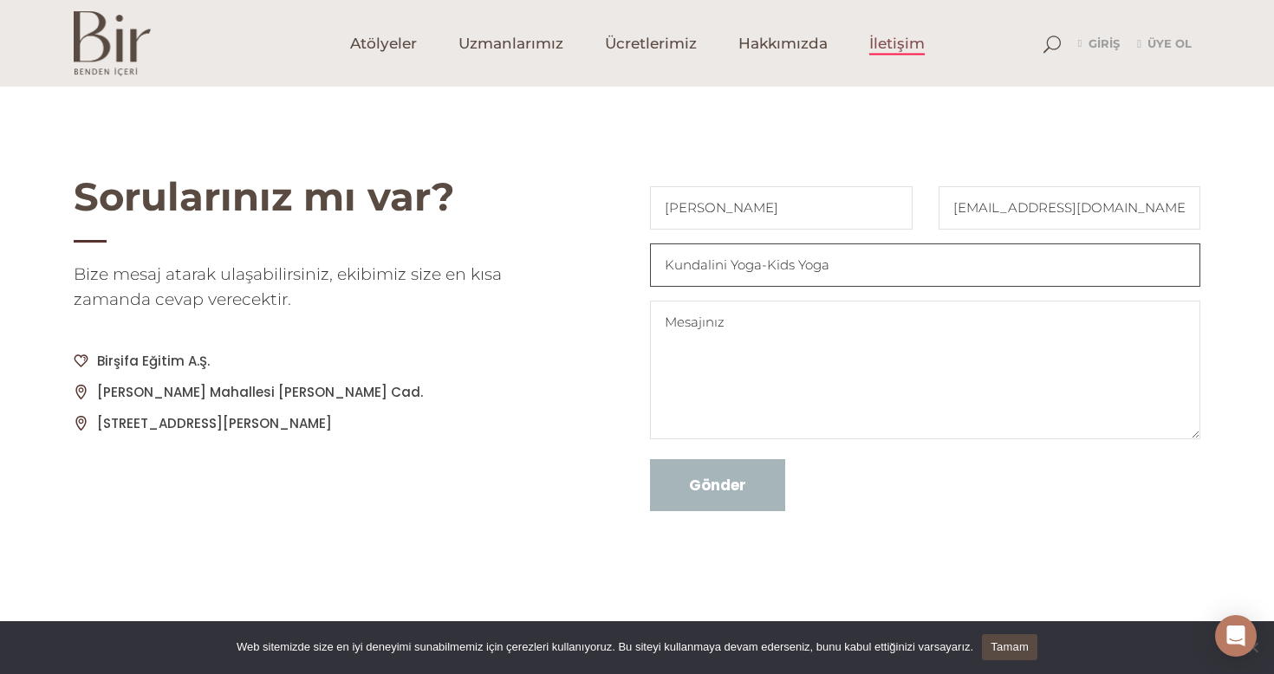
type input "Kundalini Yoga-Kids Yoga"
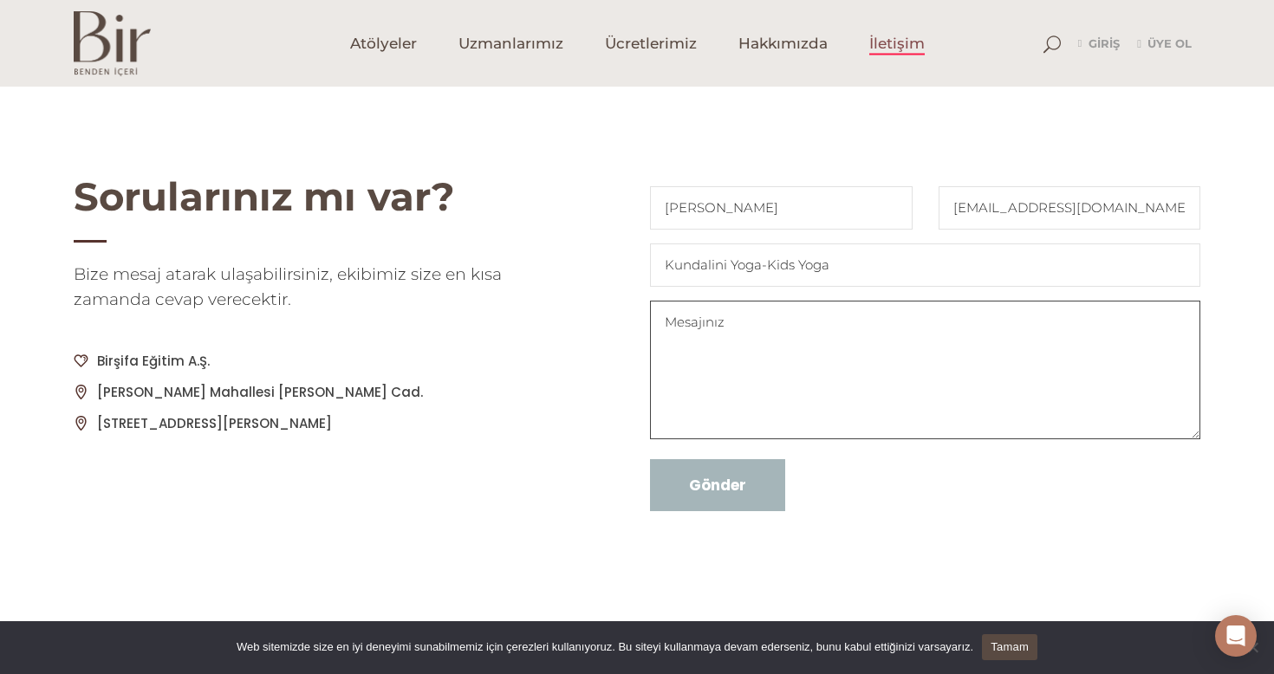
click at [756, 354] on textarea "Contact form" at bounding box center [925, 370] width 550 height 139
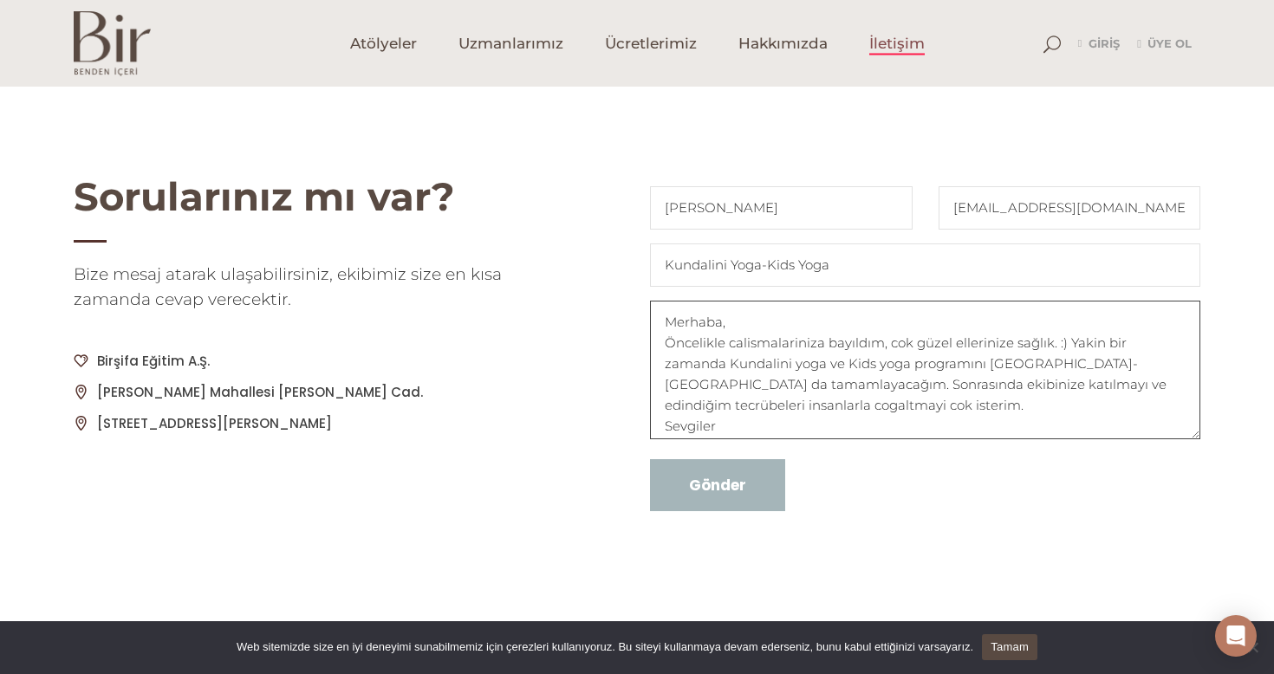
click at [667, 361] on textarea "Merhaba, Öncelikle calismalariniza bayıldım, cok güzel ellerinize sağlık. :) Ya…" at bounding box center [925, 370] width 550 height 139
click at [729, 432] on textarea "Merhaba, Öncelikle calismalariniza bayıldım, cok güzel ellerinize sağlık. :) Ya…" at bounding box center [925, 370] width 550 height 139
type textarea "Merhaba, Öncelikle calismalariniza bayıldım, cok güzel ellerinize sağlık. :) Ya…"
click at [721, 470] on input "Gönder" at bounding box center [717, 485] width 135 height 52
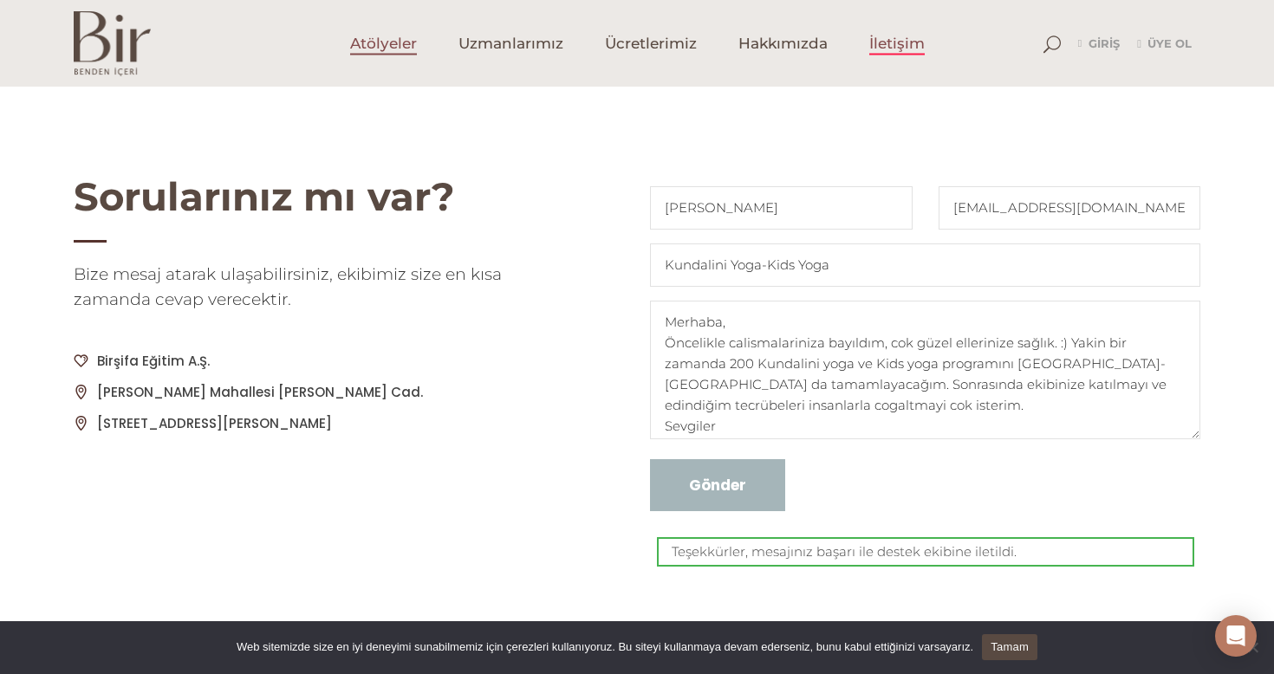
click at [418, 42] on link "Atölyeler" at bounding box center [383, 43] width 108 height 87
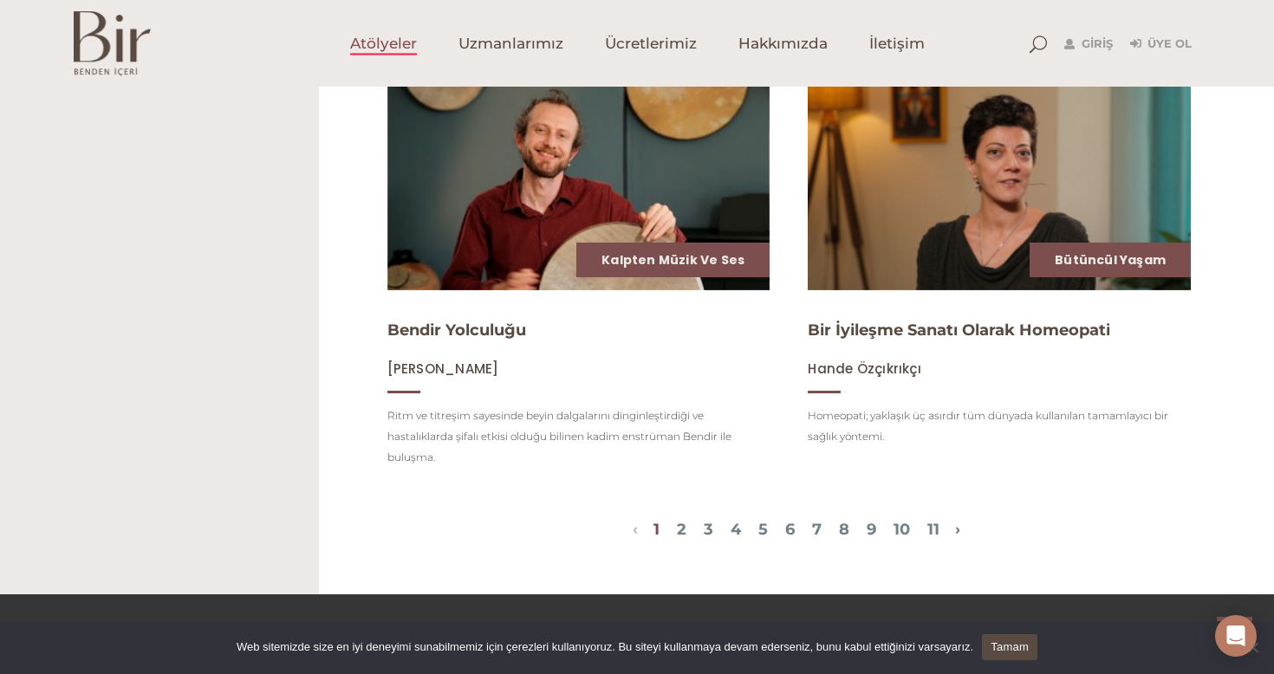
scroll to position [1958, 0]
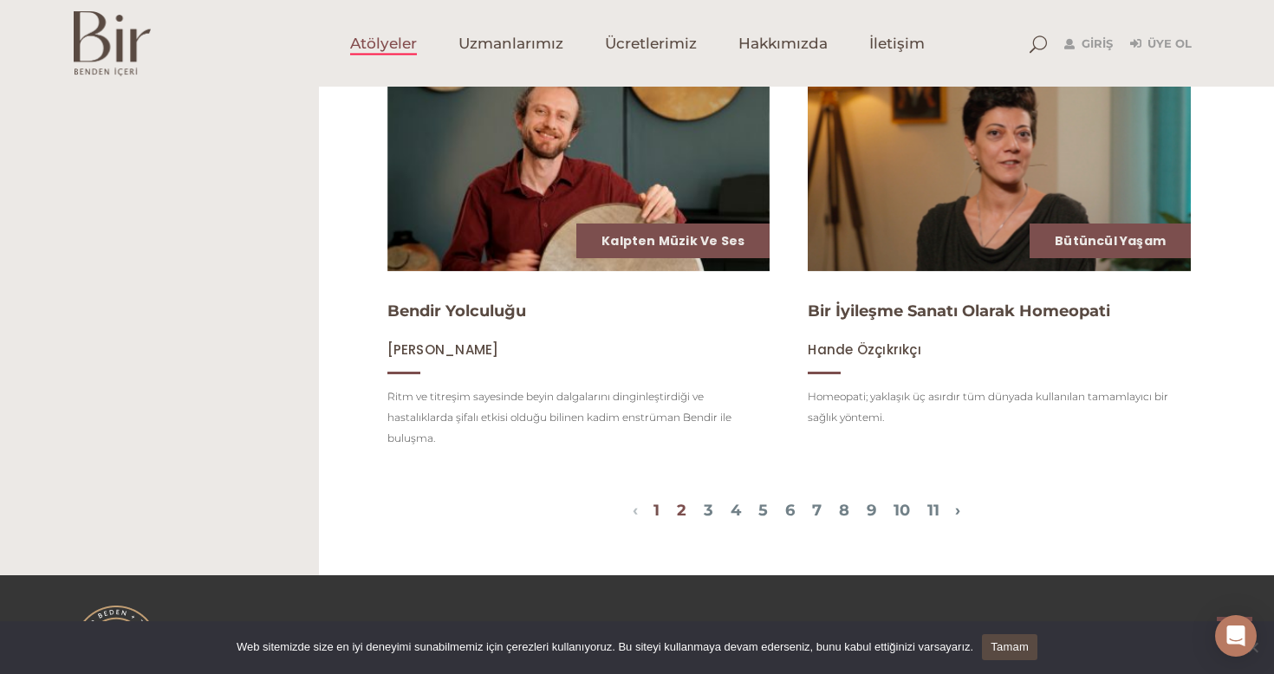
click at [677, 502] on link "2" at bounding box center [682, 510] width 10 height 19
click at [677, 509] on link "2" at bounding box center [682, 510] width 10 height 19
click at [677, 508] on link "2" at bounding box center [682, 510] width 10 height 19
click at [133, 43] on img at bounding box center [112, 43] width 77 height 65
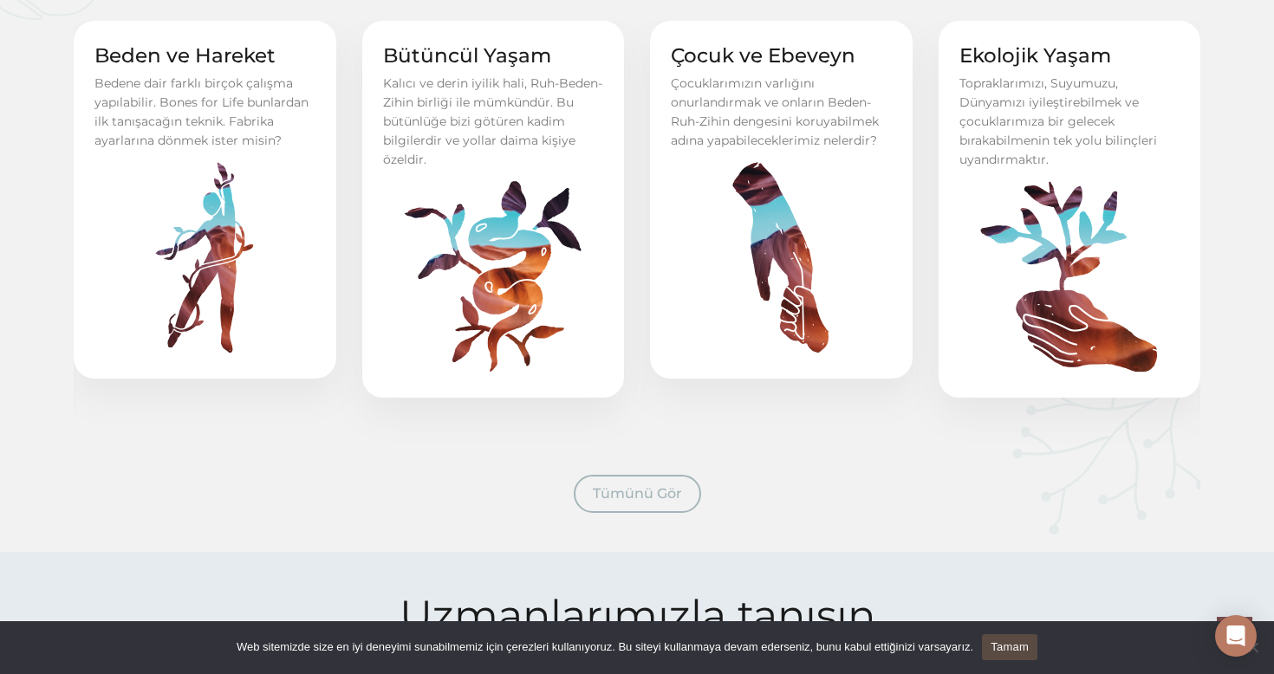
scroll to position [879, 0]
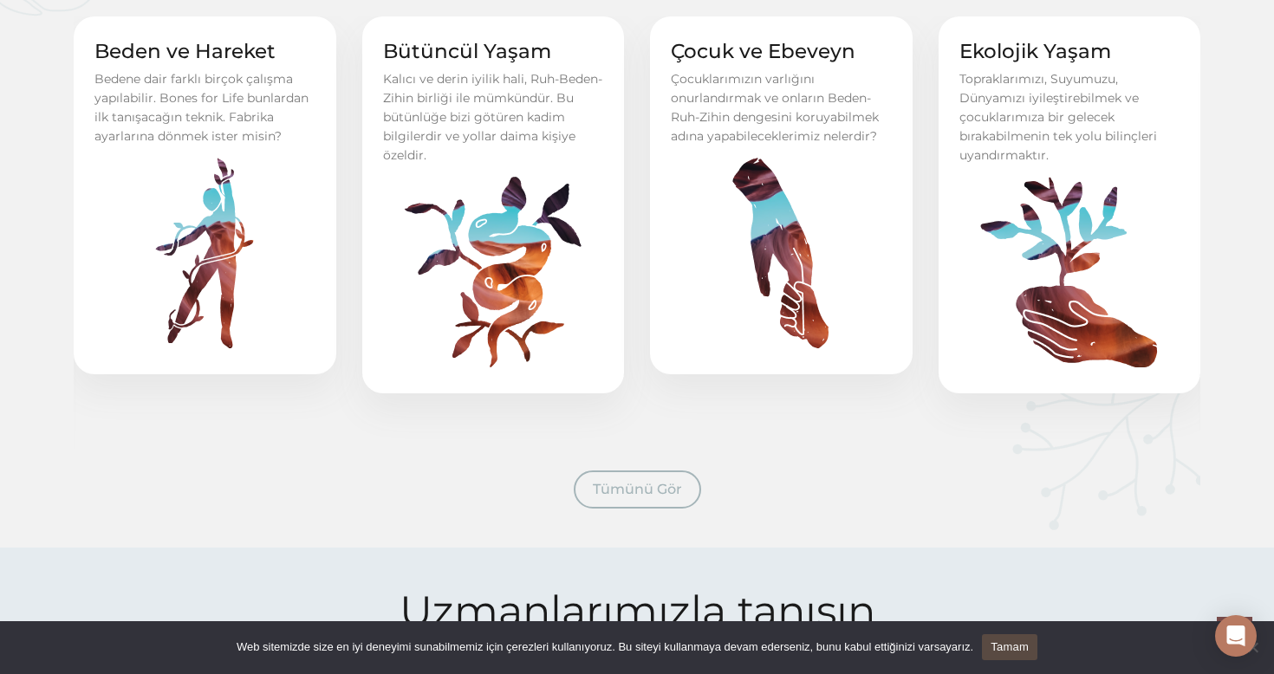
click at [629, 488] on span "Tümünü Gör" at bounding box center [637, 489] width 89 height 16
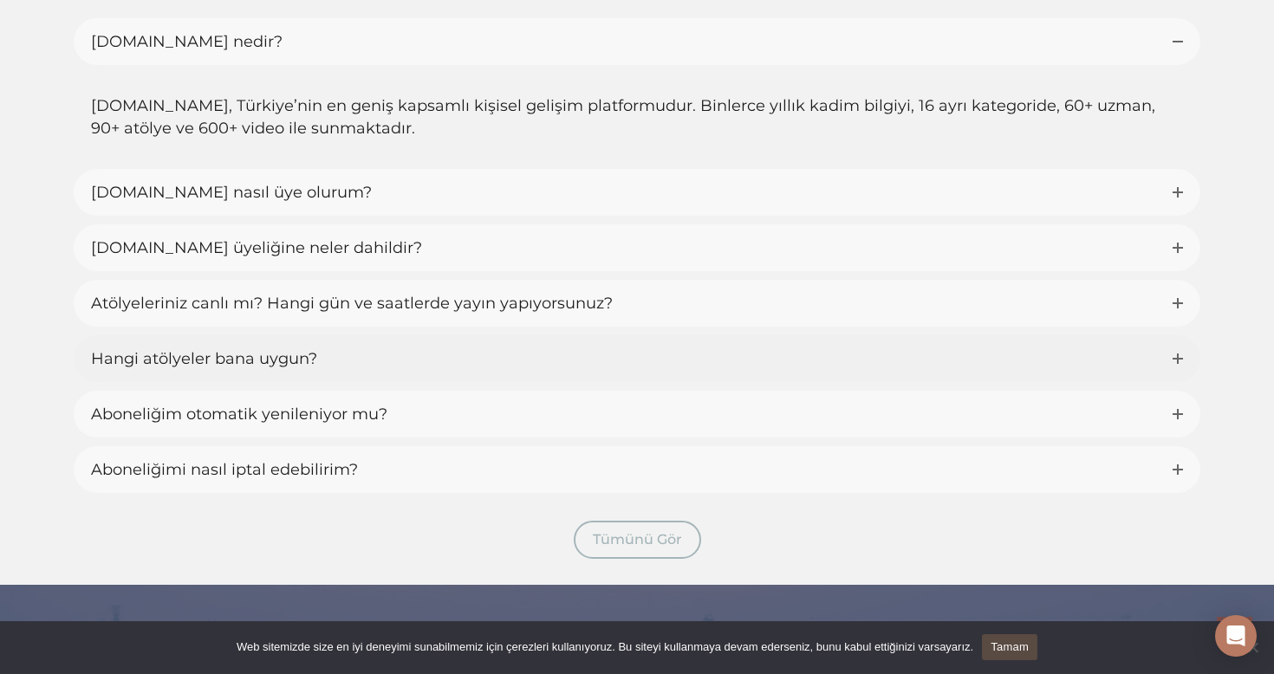
scroll to position [3841, 0]
click at [250, 196] on span "Bir.one nasıl üye olurum?" at bounding box center [231, 191] width 281 height 19
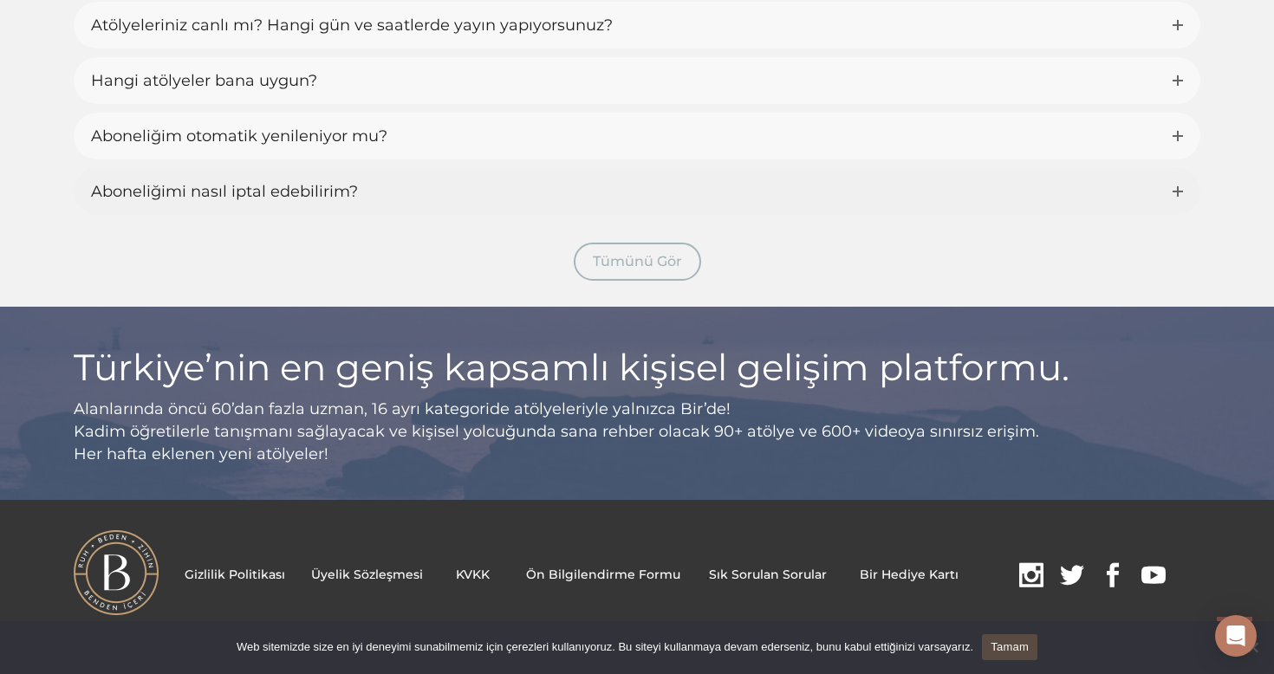
scroll to position [4122, 0]
